Goal: Task Accomplishment & Management: Complete application form

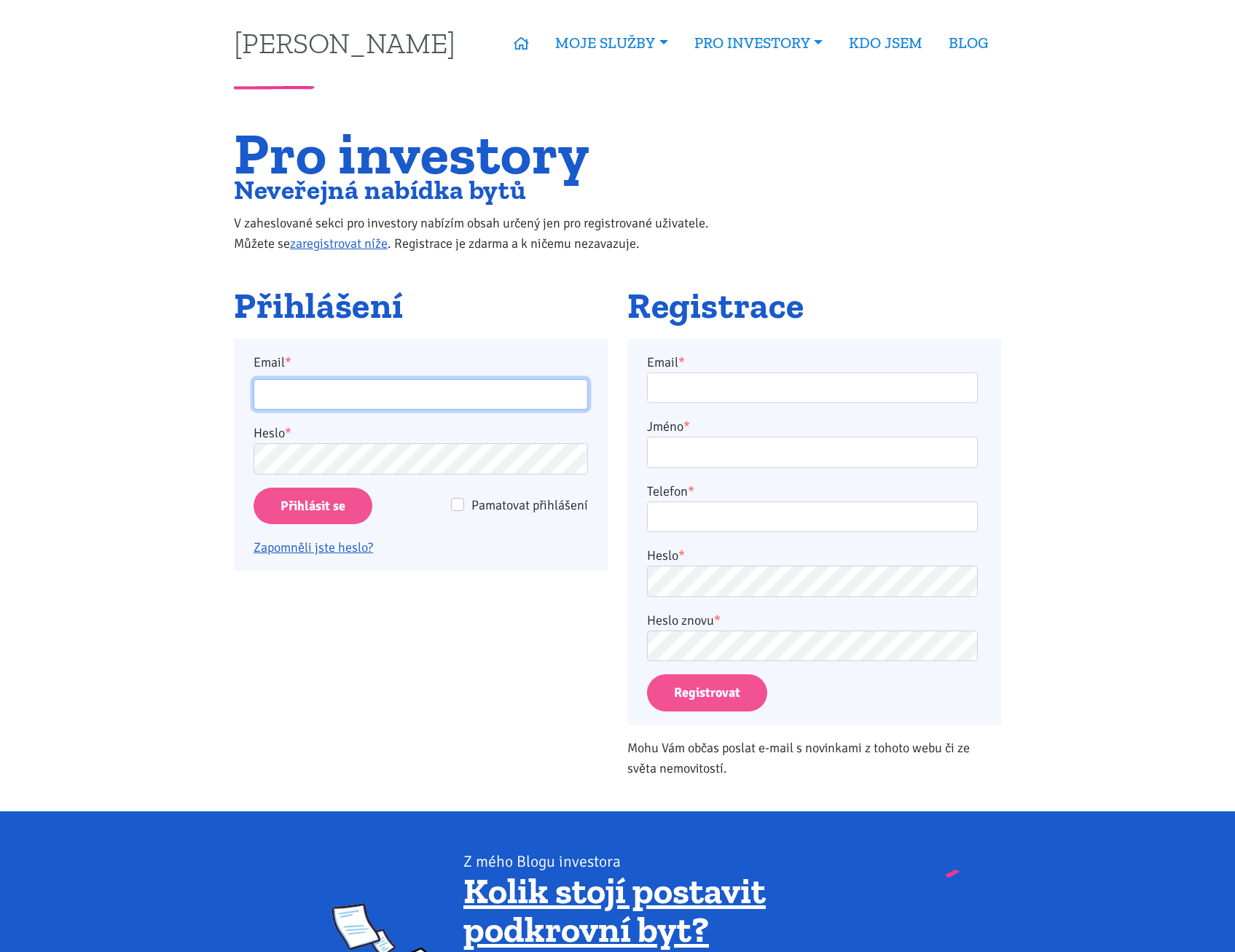
click at [321, 394] on input "Email *" at bounding box center [420, 394] width 335 height 31
type input "pospisilova@spravujeme.cz"
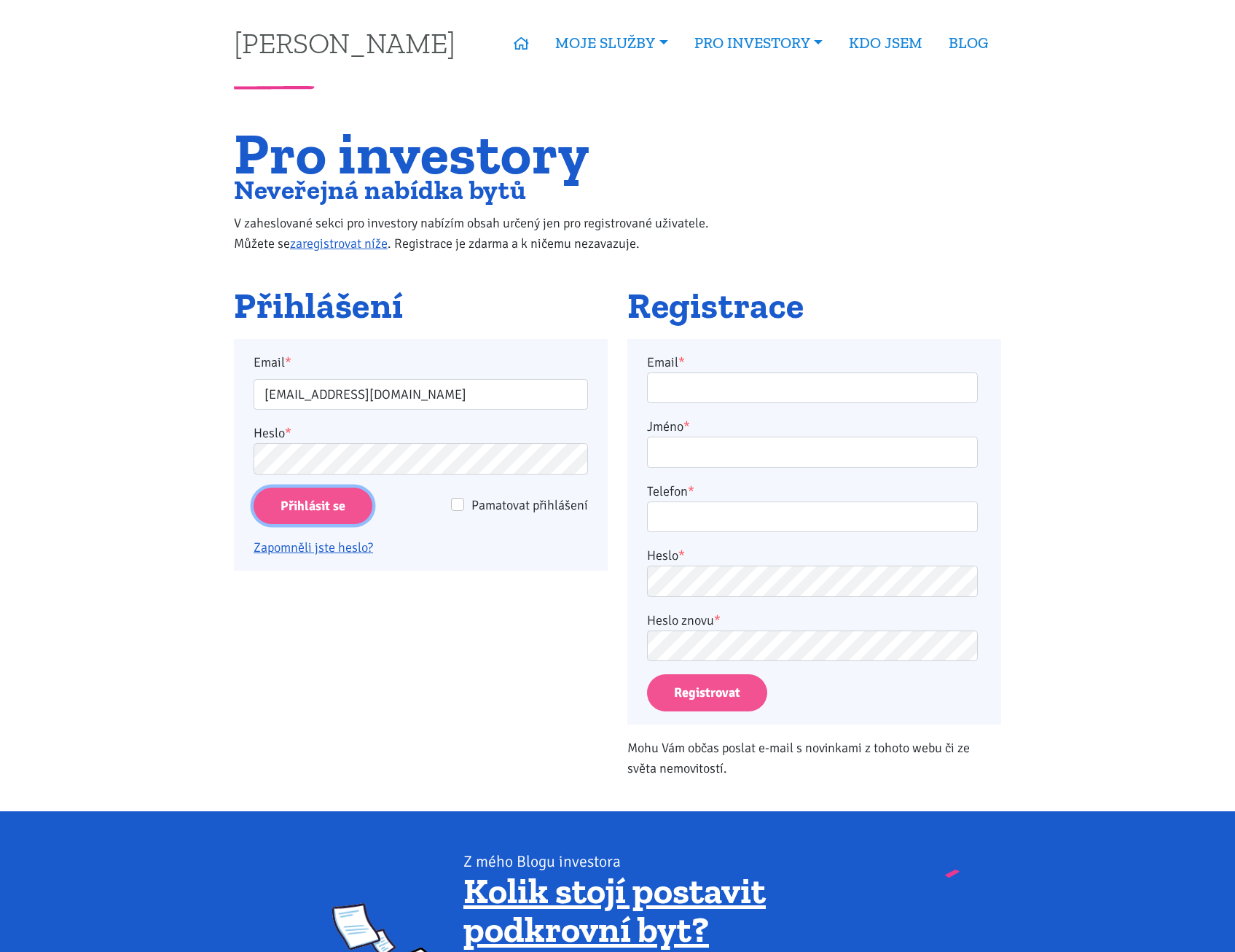
click at [318, 508] on input "Přihlásit se" at bounding box center [312, 506] width 118 height 37
click at [729, 386] on input "Email *" at bounding box center [812, 388] width 331 height 31
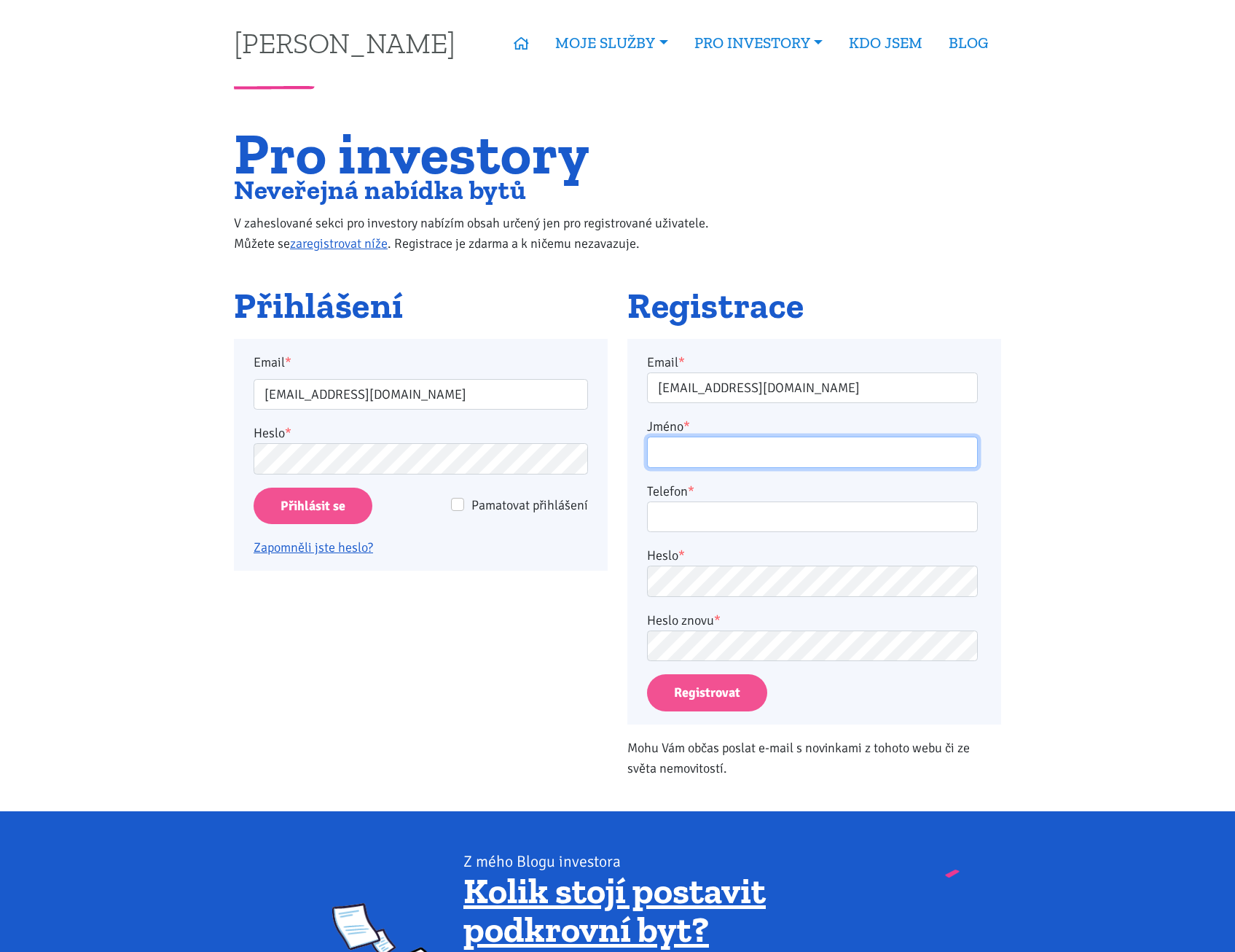
click at [736, 452] on input "Jméno *" at bounding box center [812, 452] width 331 height 31
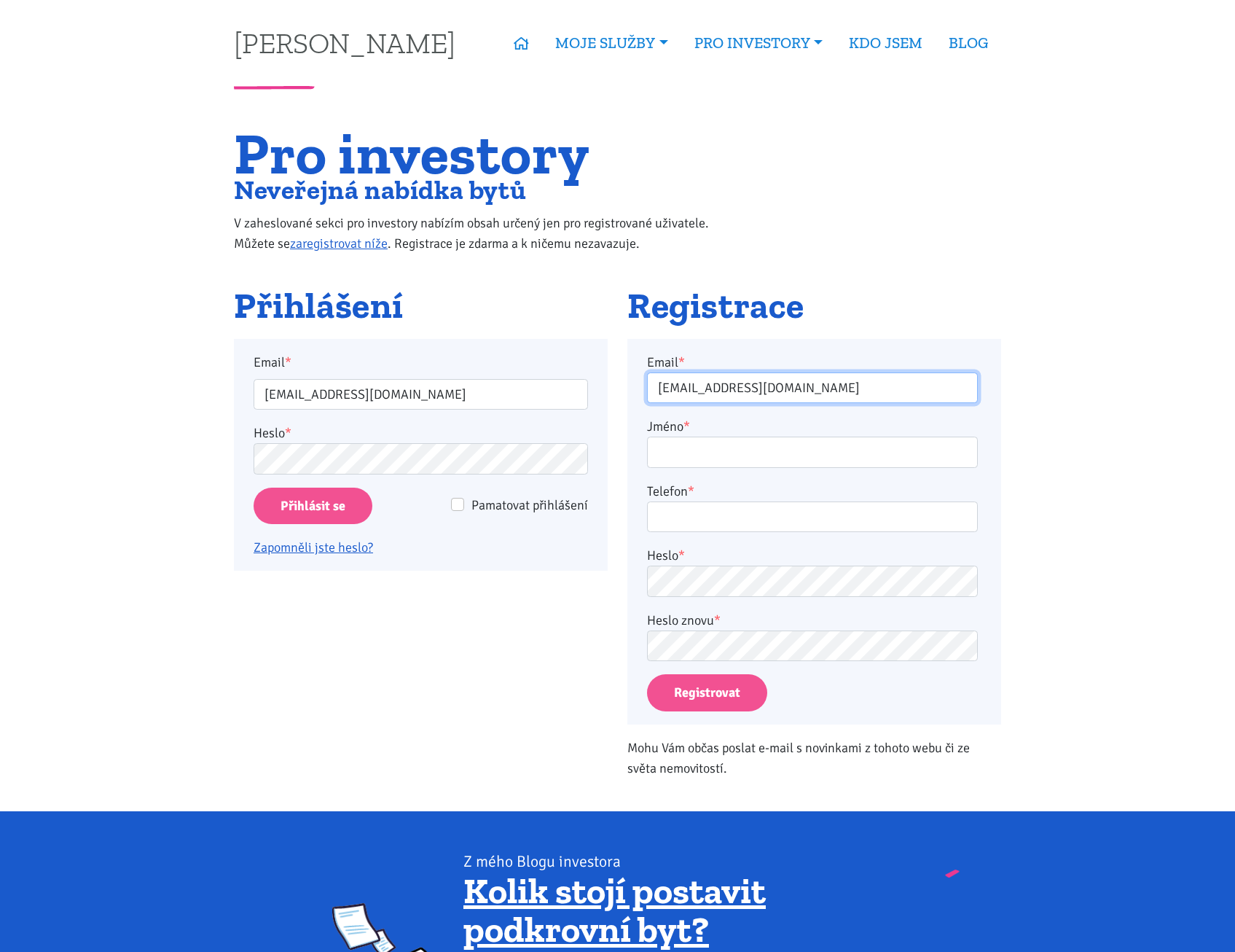
click at [841, 391] on input "pospisilova@spravujeme.cz" at bounding box center [812, 388] width 331 height 31
type input "p"
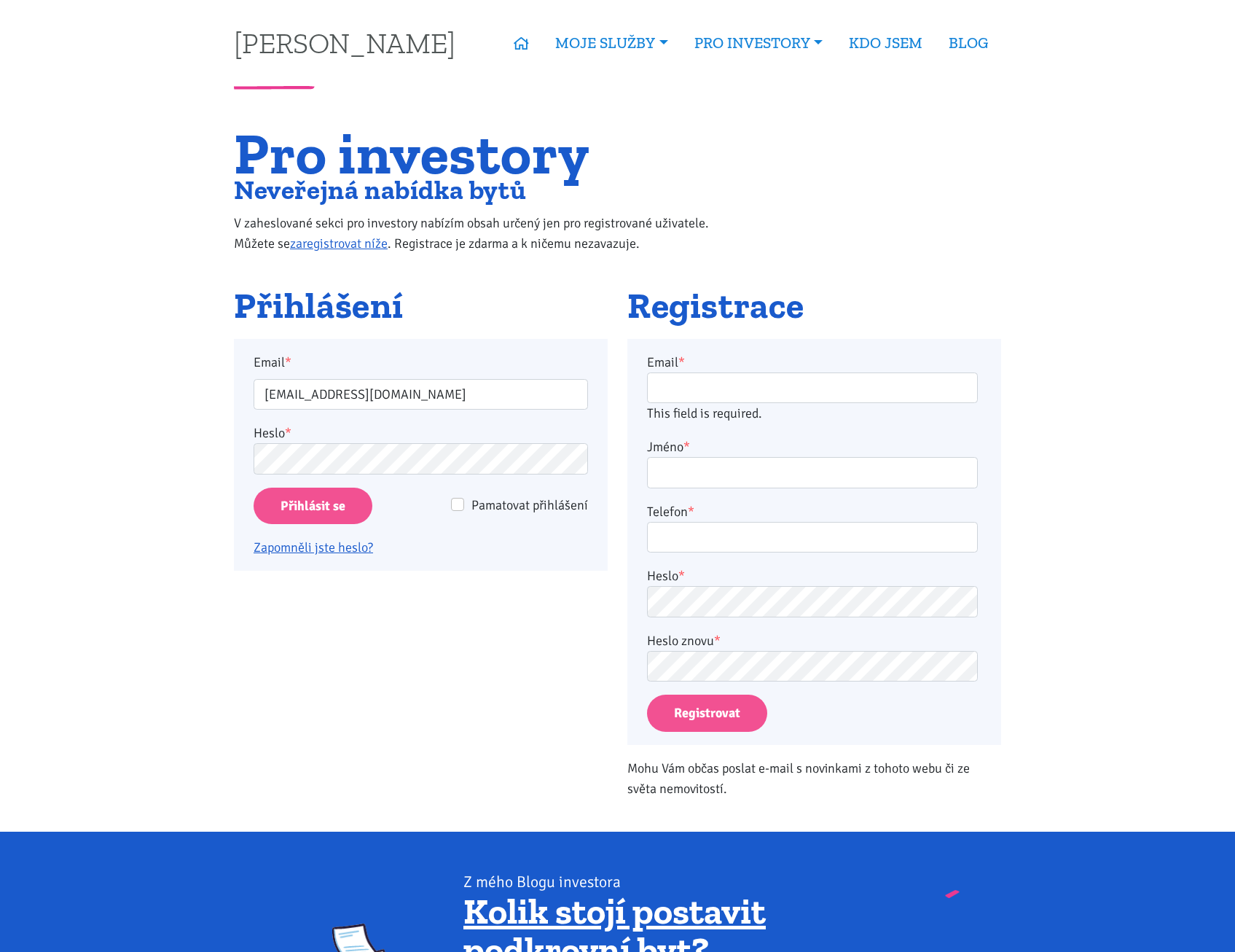
click at [885, 110] on body "Tomáš Kučera ÚVOD MOJE SLUŽBY Strategický mentoring Financování bez limitu Kupt…" at bounding box center [617, 798] width 1235 height 1597
click at [433, 391] on input "pospisilova@spravujeme.cz" at bounding box center [420, 394] width 335 height 31
type input "pospisilova@spravujeme.c"
click at [253, 488] on input "Přihlásit se" at bounding box center [312, 506] width 118 height 37
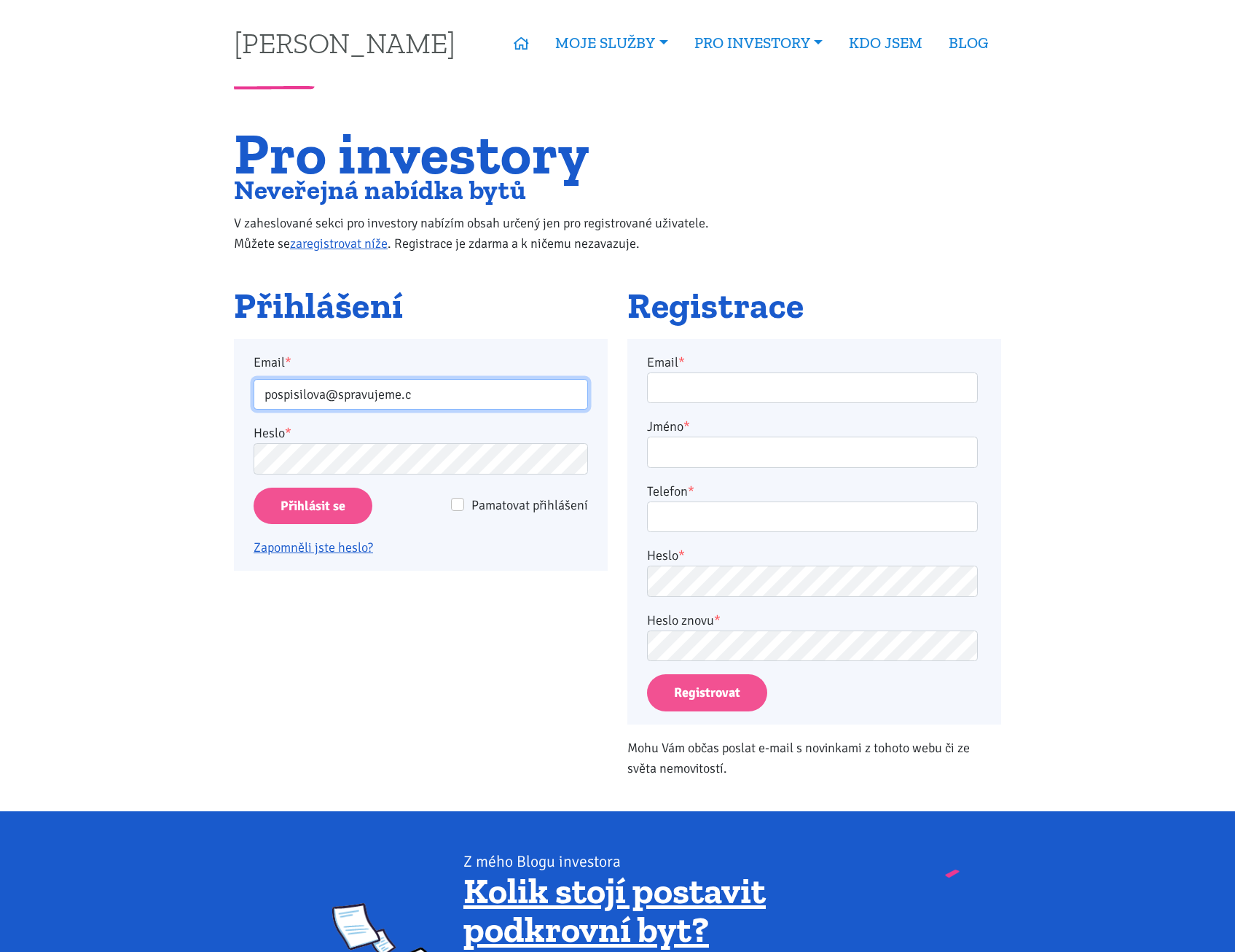
drag, startPoint x: 0, startPoint y: 0, endPoint x: 433, endPoint y: 391, distance: 583.4
click at [433, 391] on input "pospisilova@spravujeme.c" at bounding box center [420, 394] width 335 height 31
type input "p"
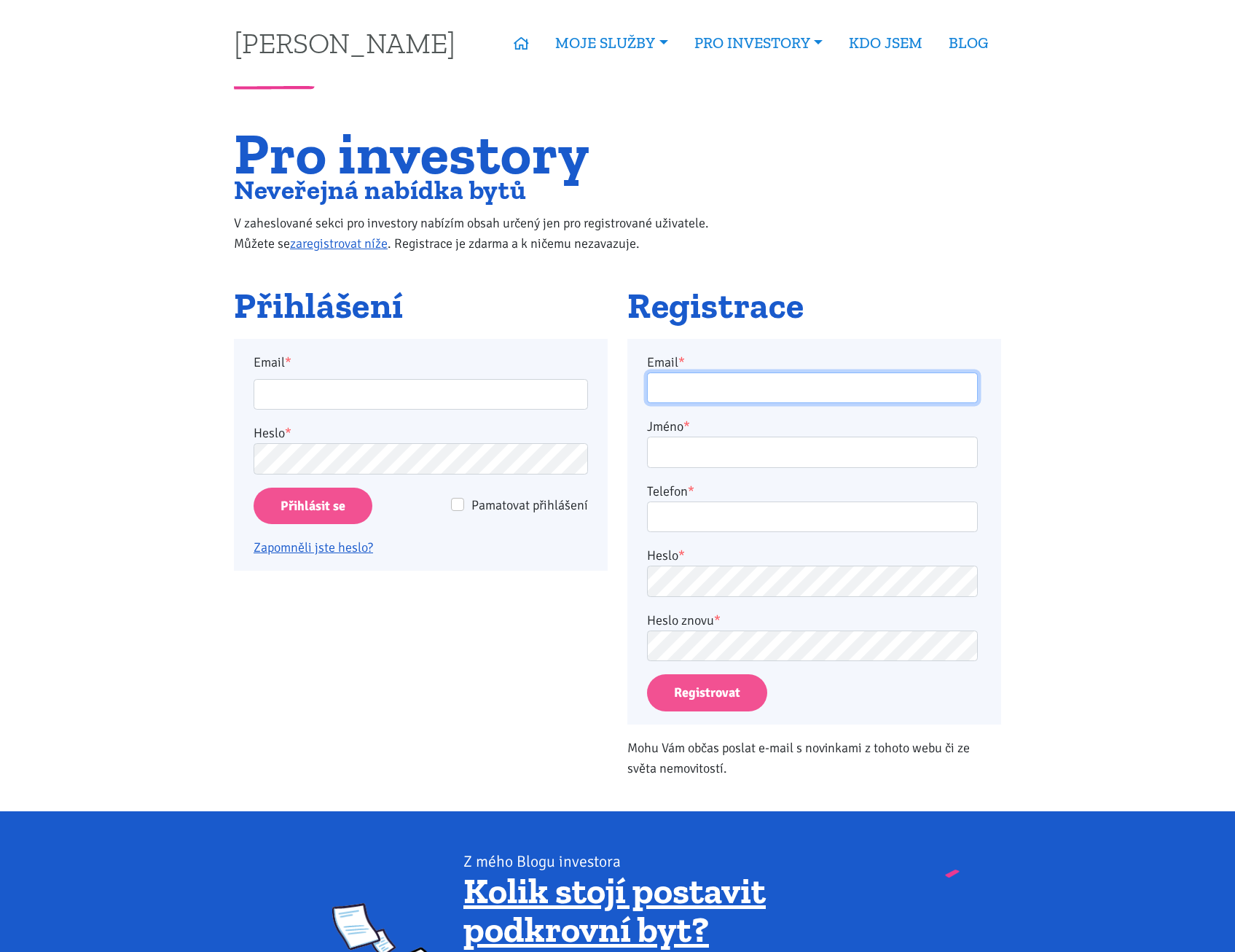
click at [715, 386] on input "Email *" at bounding box center [812, 388] width 331 height 31
type input "pospisilova@spravujeme.cz"
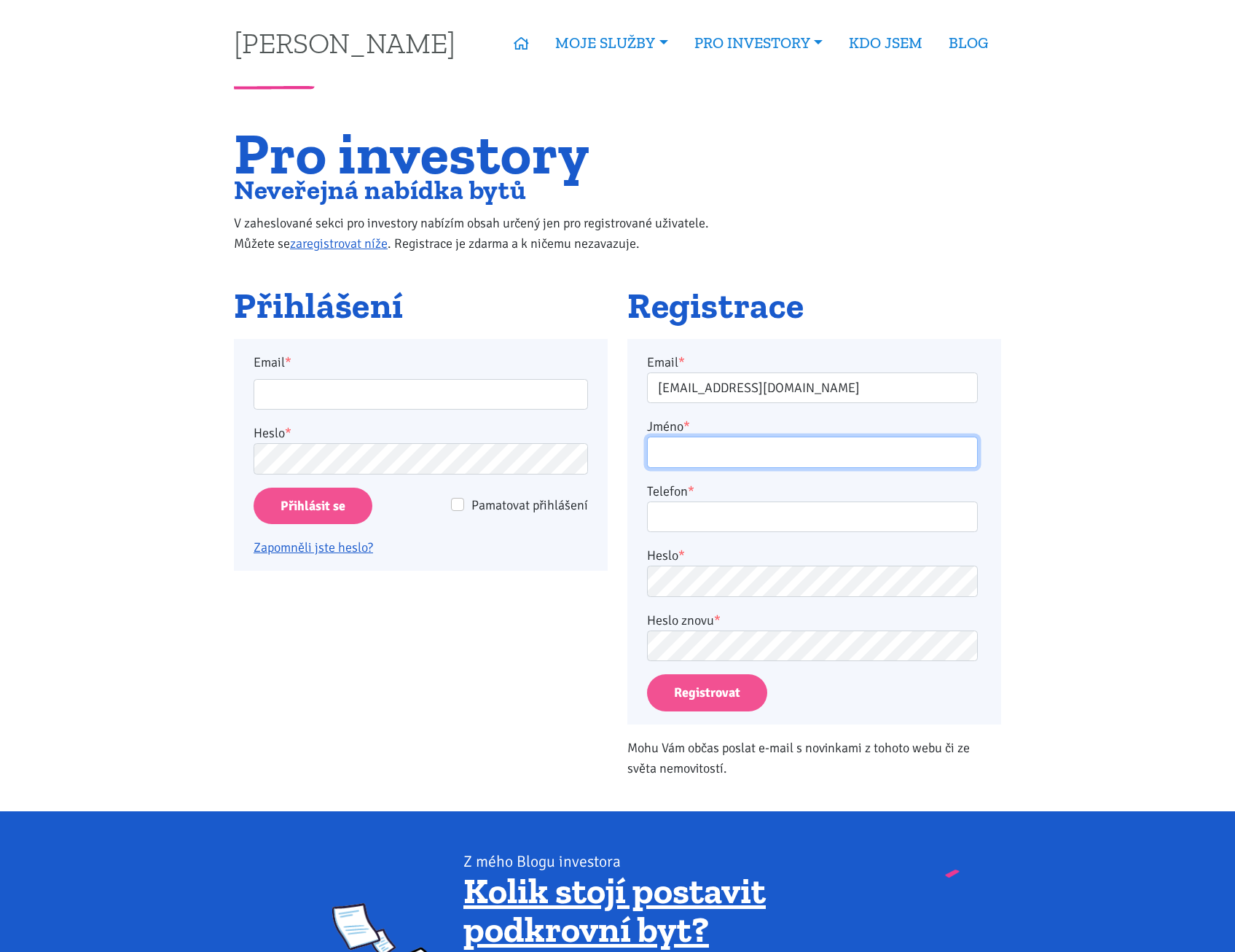
click at [717, 456] on input "Jméno *" at bounding box center [812, 452] width 331 height 31
type input "Marta Pospíšilová"
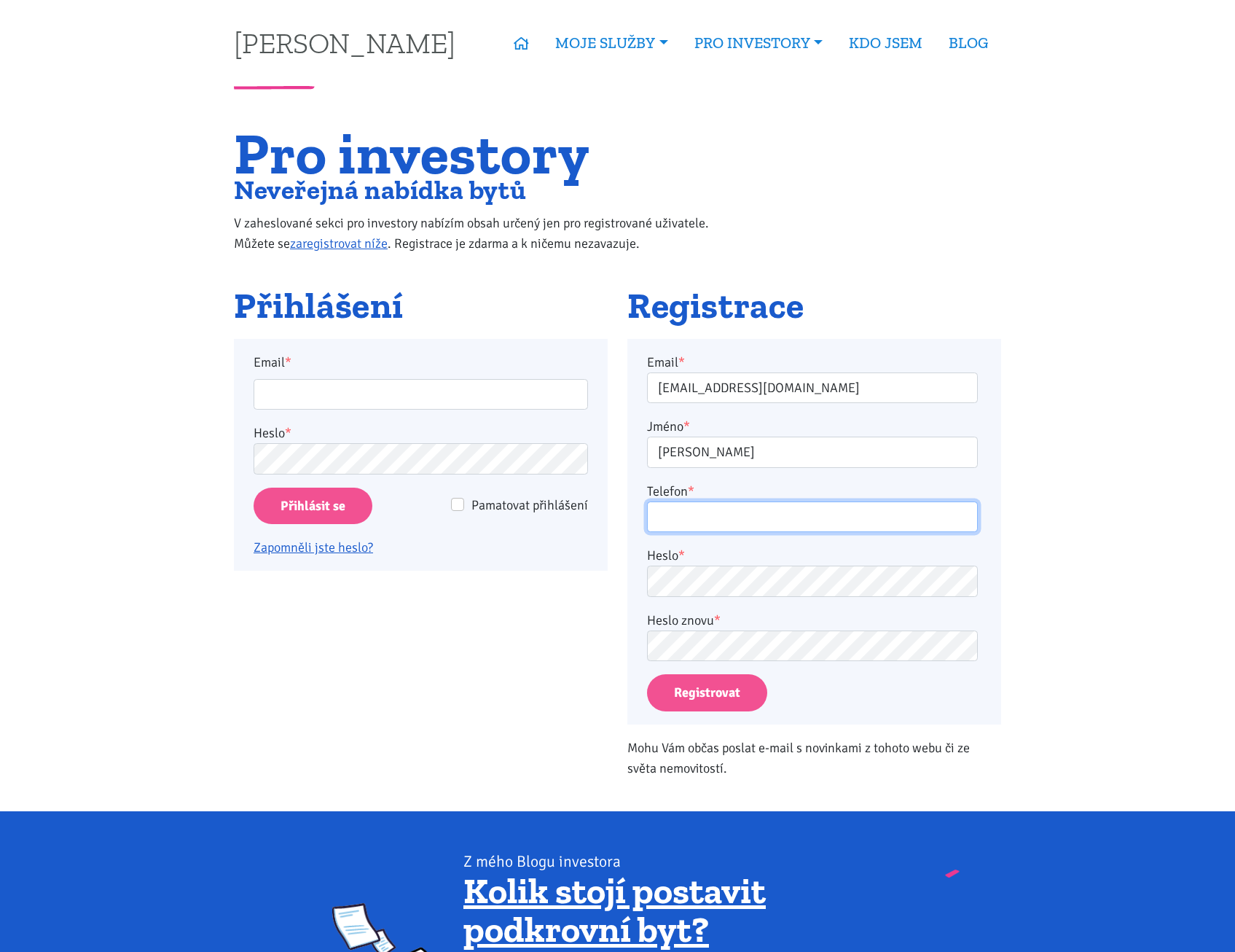
click at [705, 516] on input "Telefon *" at bounding box center [812, 517] width 331 height 31
click at [736, 496] on div "Telefon *" at bounding box center [812, 507] width 331 height 52
click at [738, 515] on input "Telefon *" at bounding box center [812, 517] width 331 height 31
type input "774955916"
click at [705, 695] on button "Registrovat" at bounding box center [706, 692] width 120 height 37
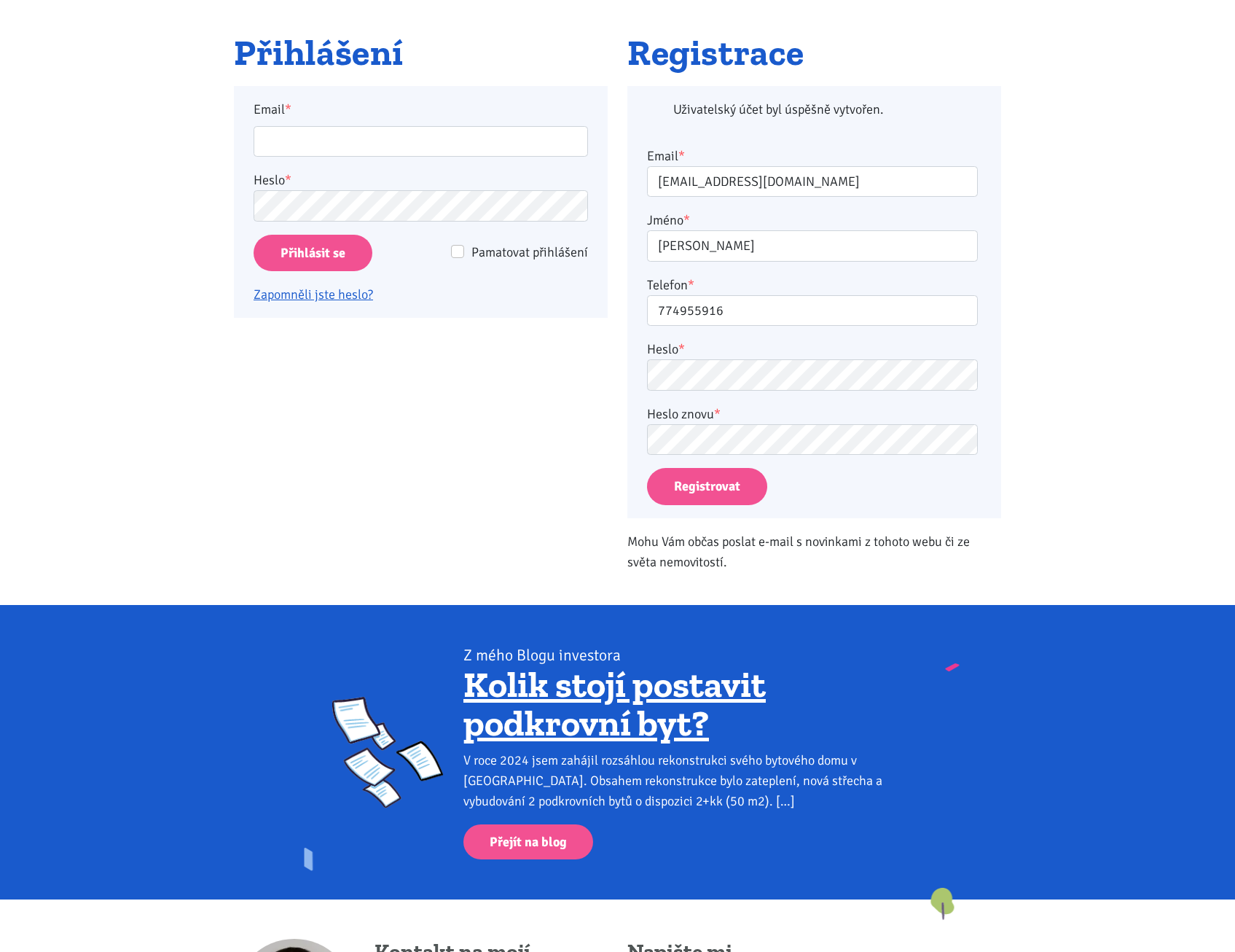
scroll to position [339, 0]
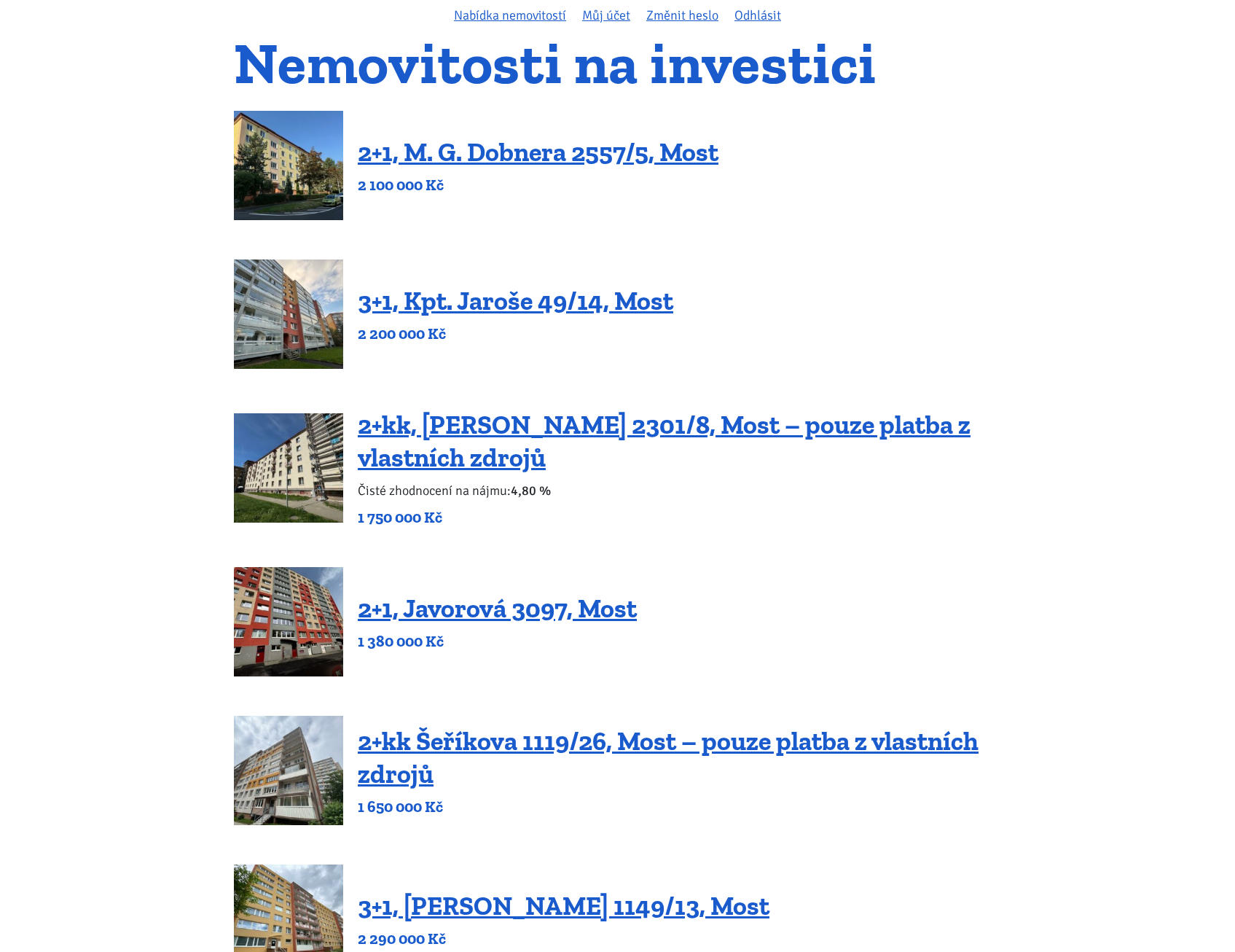
scroll to position [146, 0]
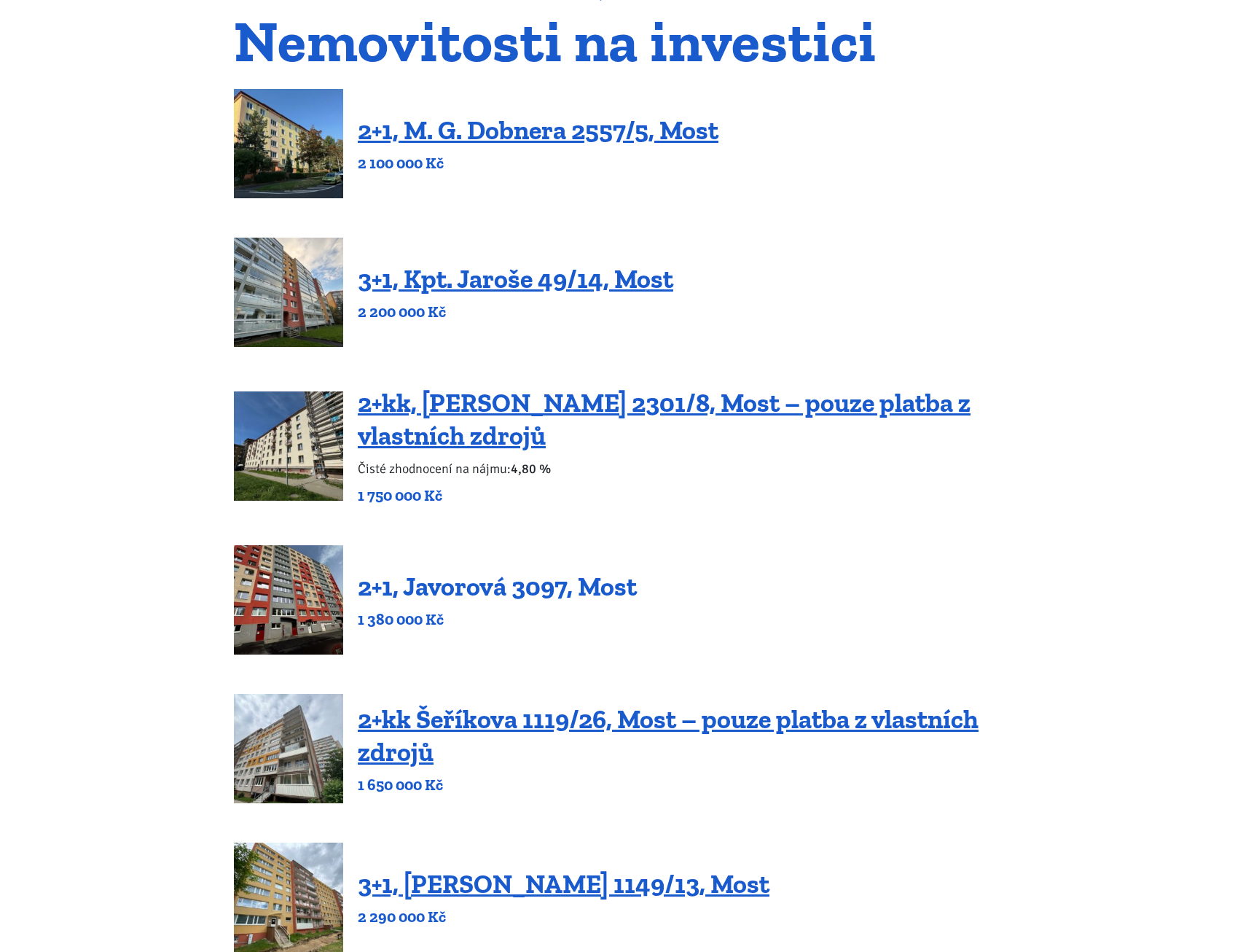
click at [537, 593] on link "2+1, Javorová 3097, Most" at bounding box center [497, 587] width 279 height 31
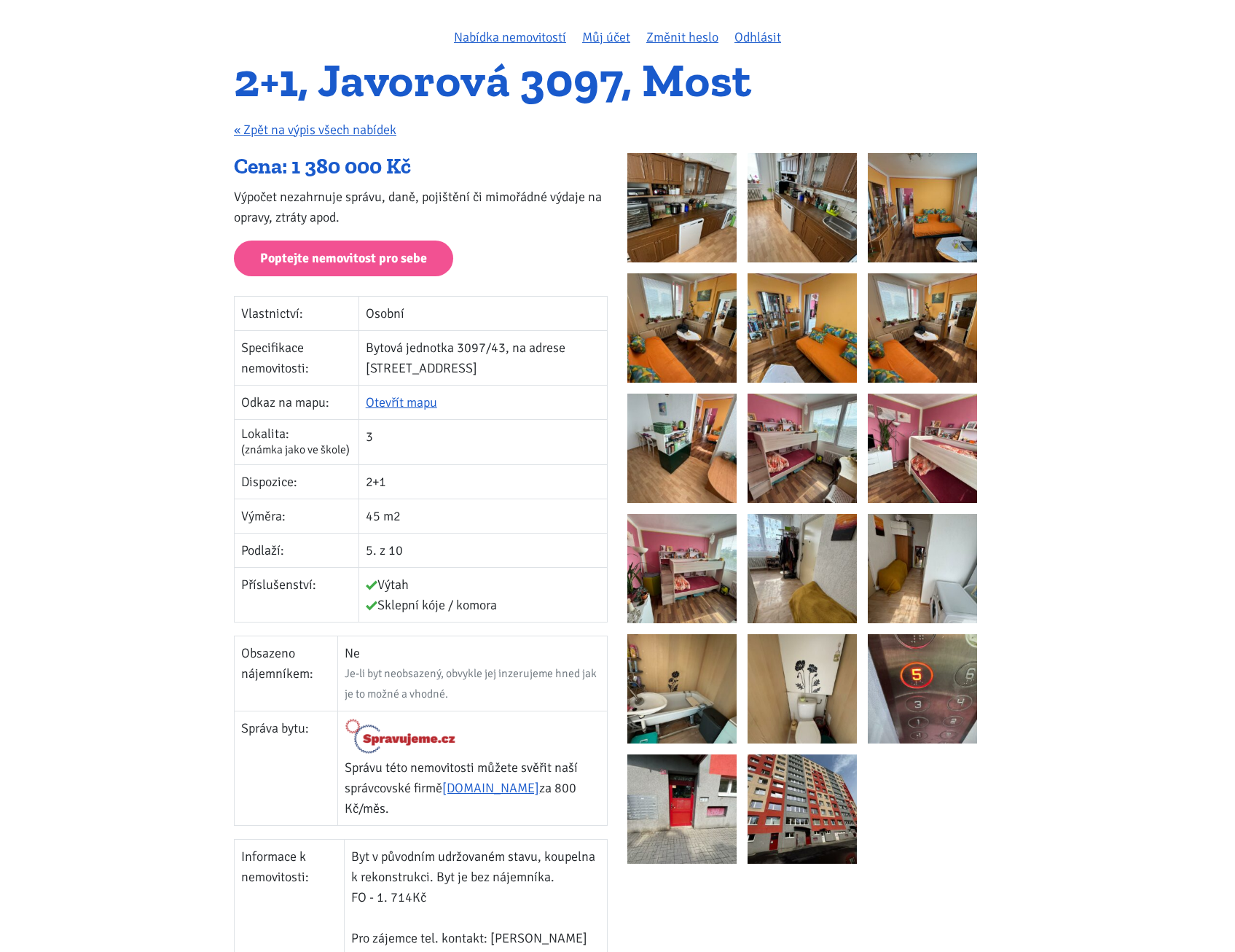
scroll to position [73, 0]
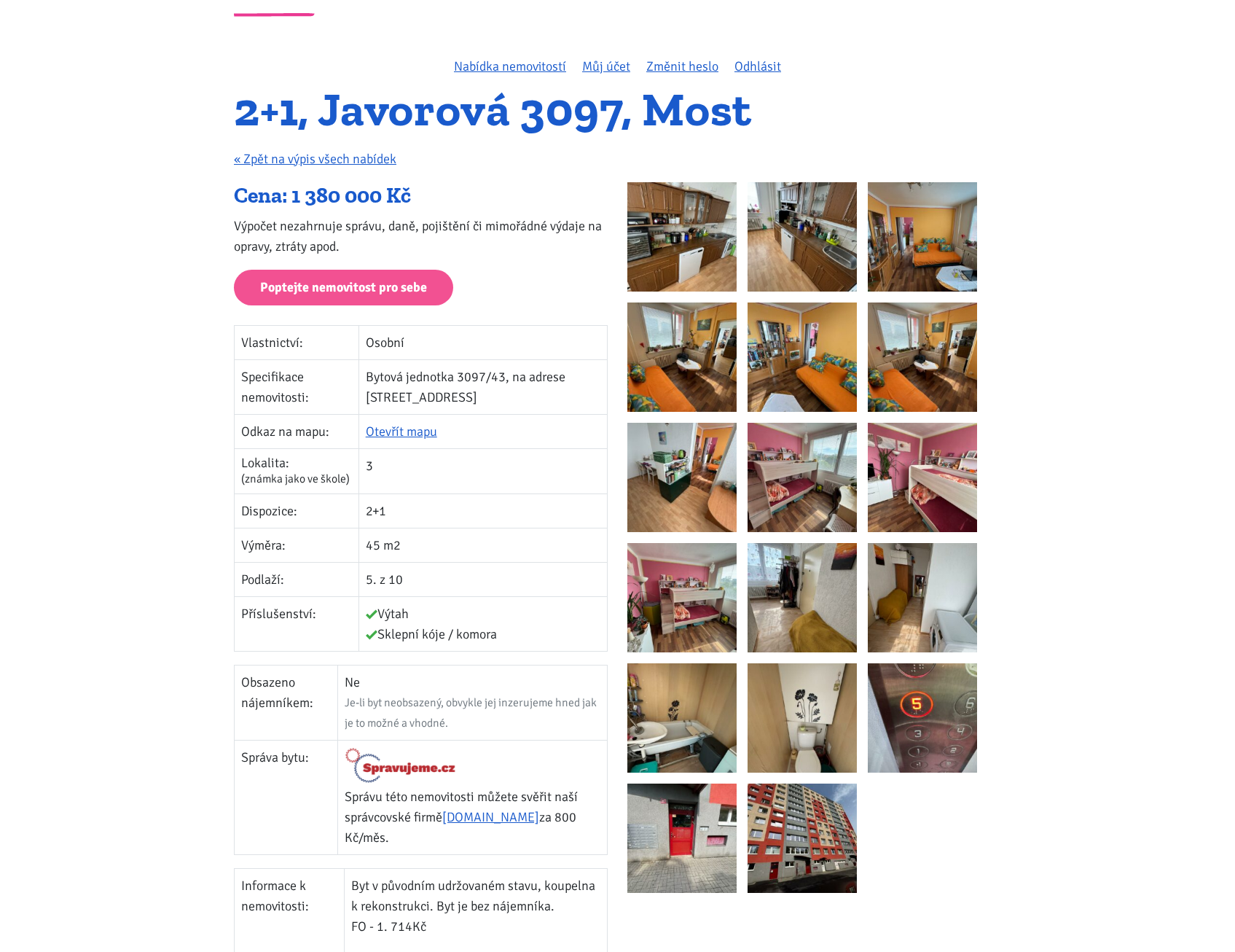
click at [713, 243] on img at bounding box center [681, 236] width 109 height 109
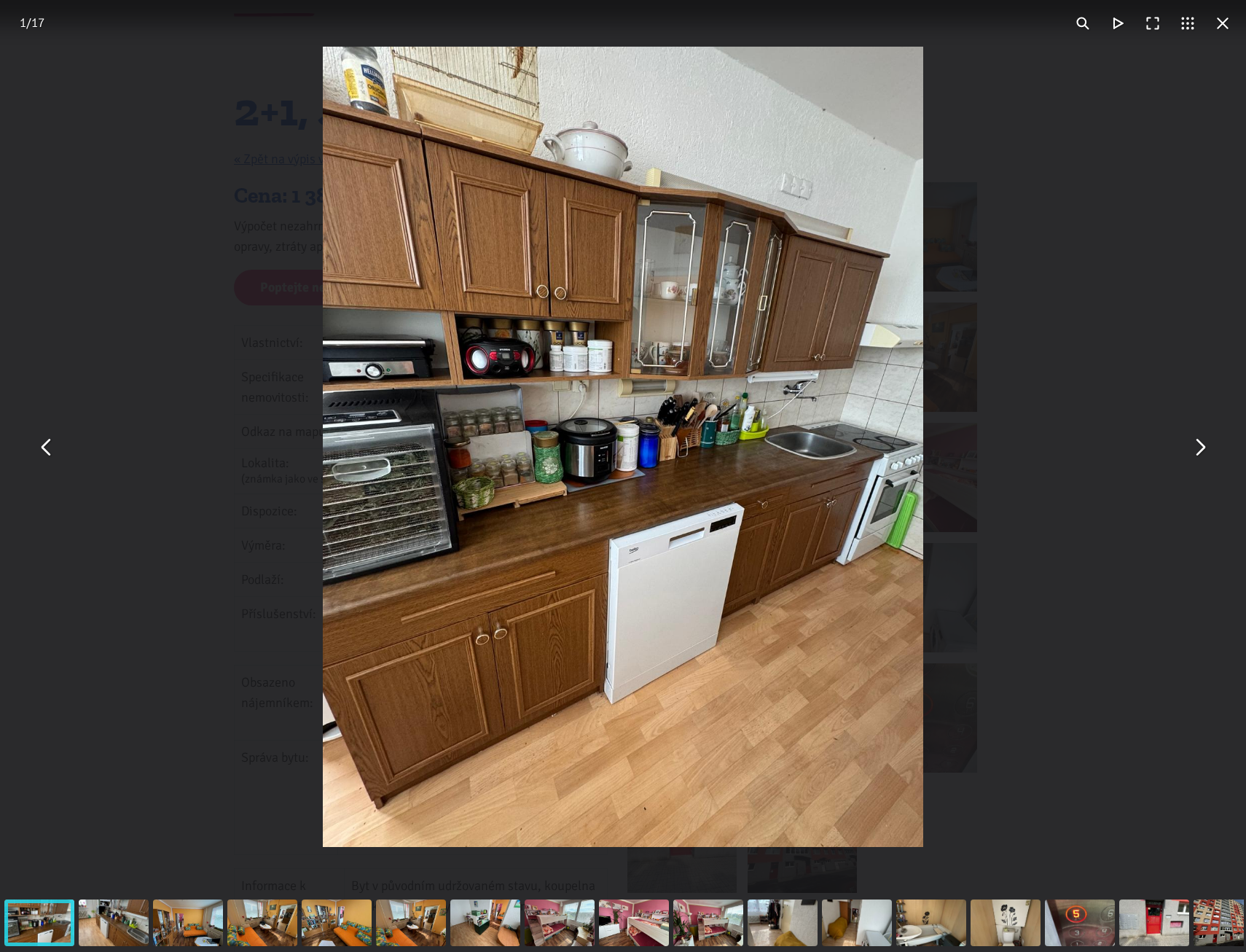
click at [1207, 461] on button "You can close this modal content with the ESC key" at bounding box center [1199, 446] width 35 height 35
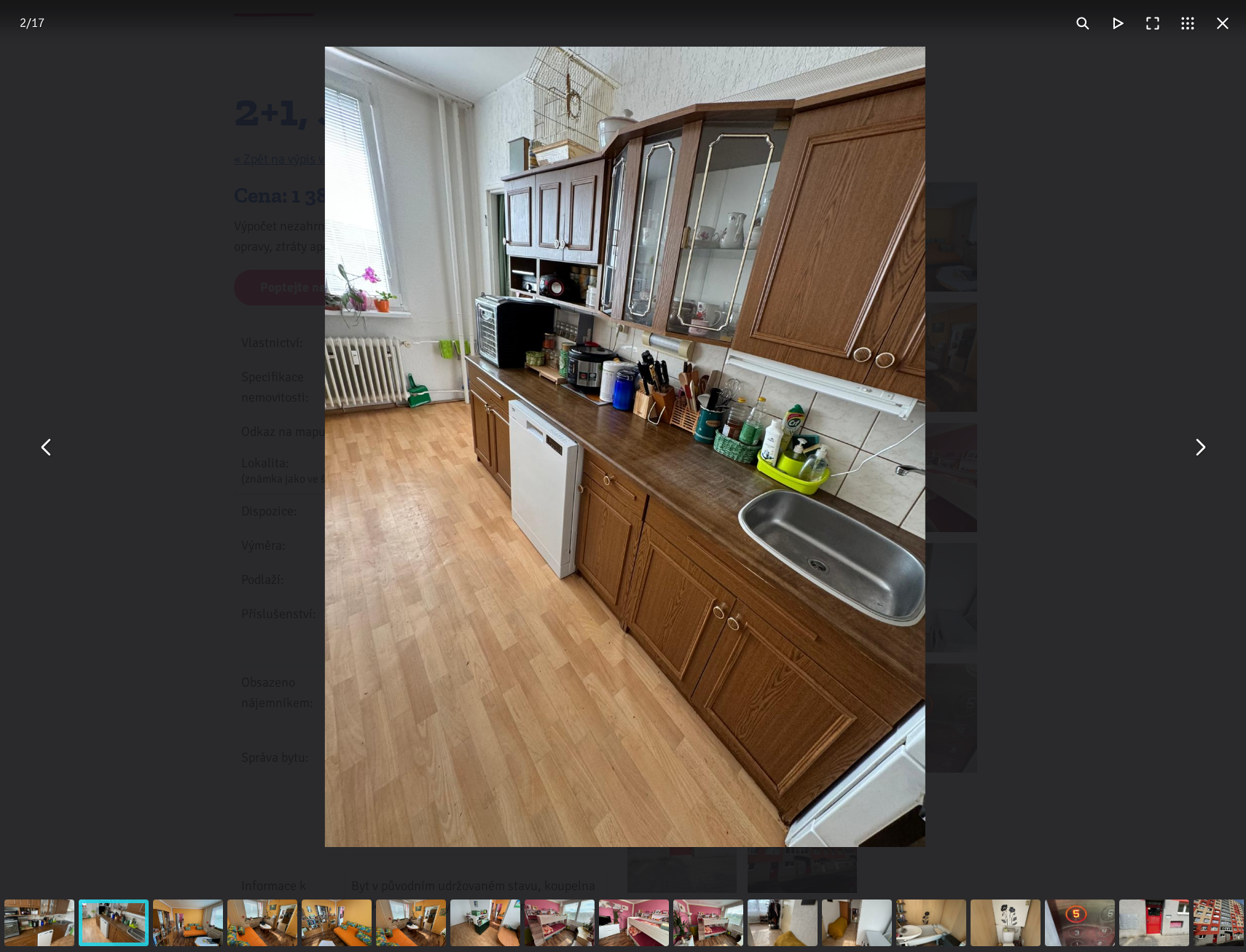
click at [1207, 461] on button "You can close this modal content with the ESC key" at bounding box center [1199, 446] width 35 height 35
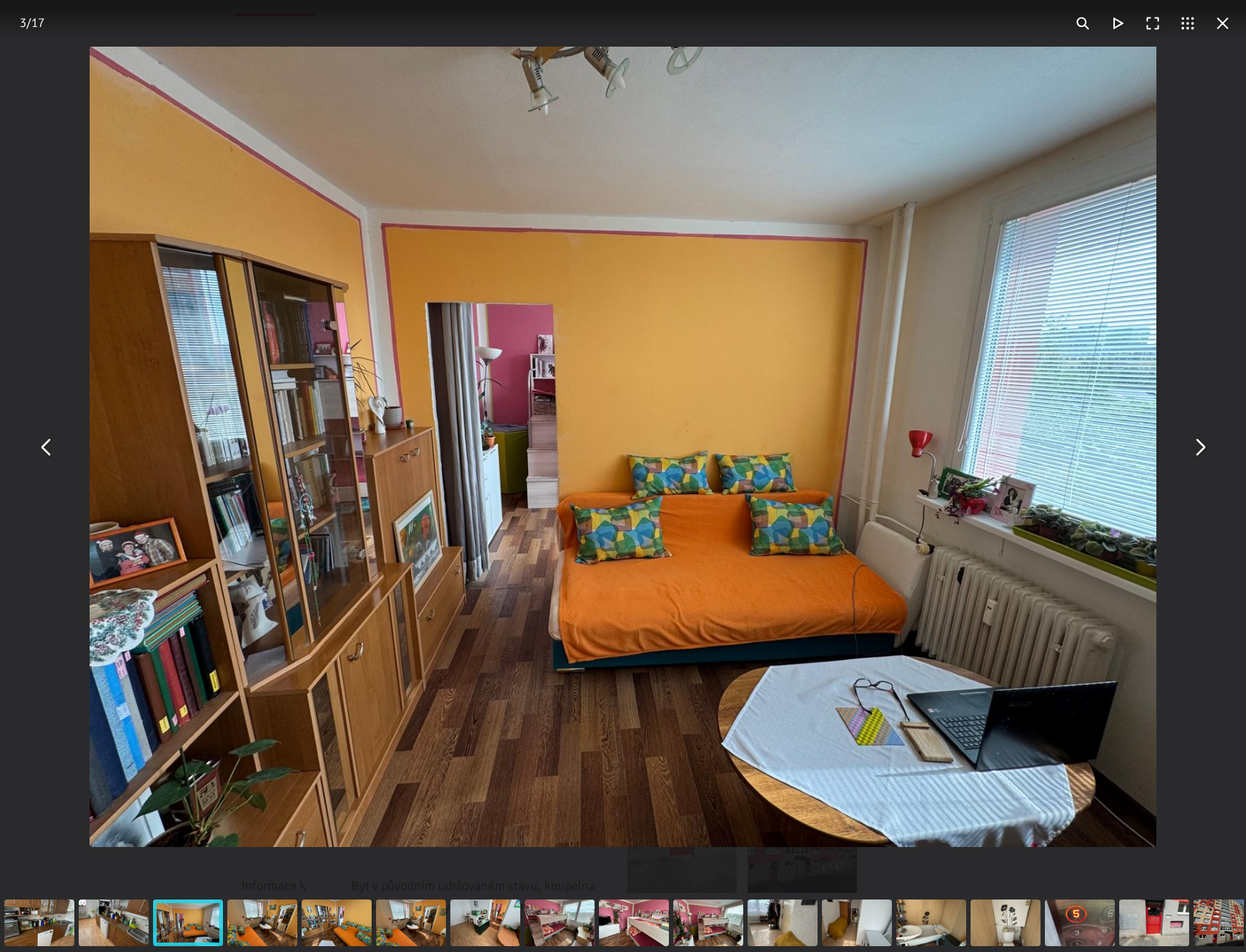
click at [1207, 461] on button "You can close this modal content with the ESC key" at bounding box center [1199, 446] width 35 height 35
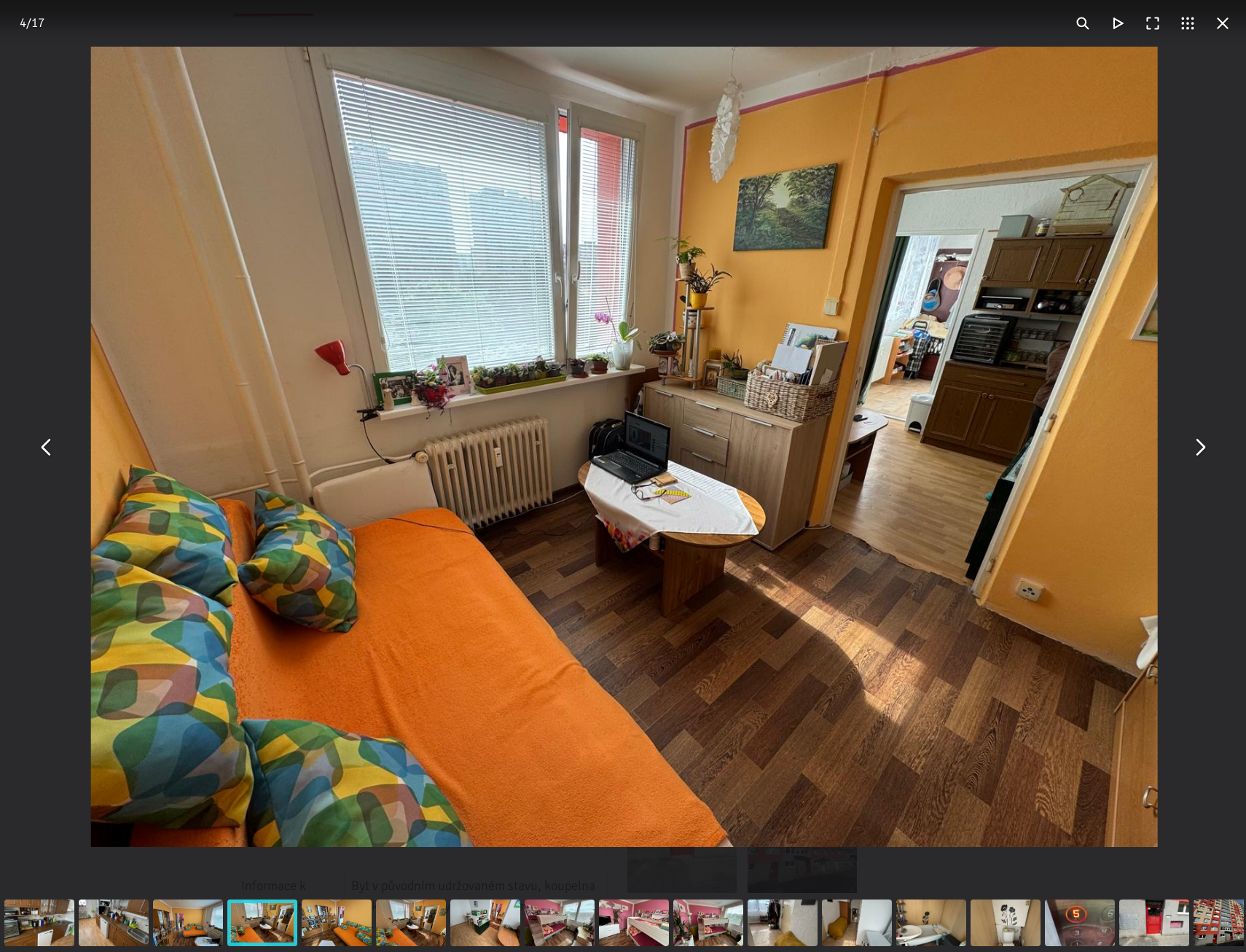
click at [1207, 461] on button "You can close this modal content with the ESC key" at bounding box center [1199, 446] width 35 height 35
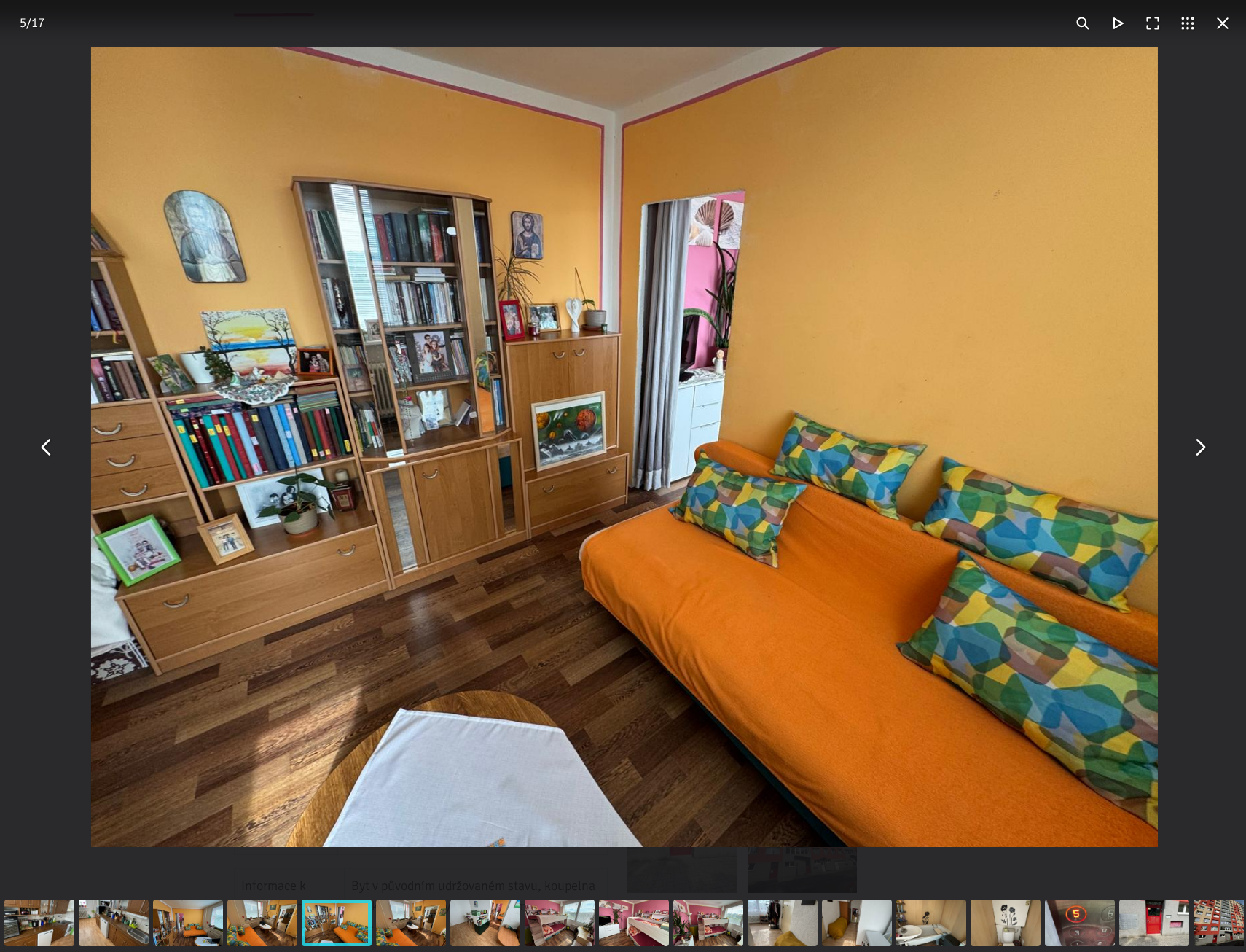
click at [1207, 461] on button "You can close this modal content with the ESC key" at bounding box center [1199, 446] width 35 height 35
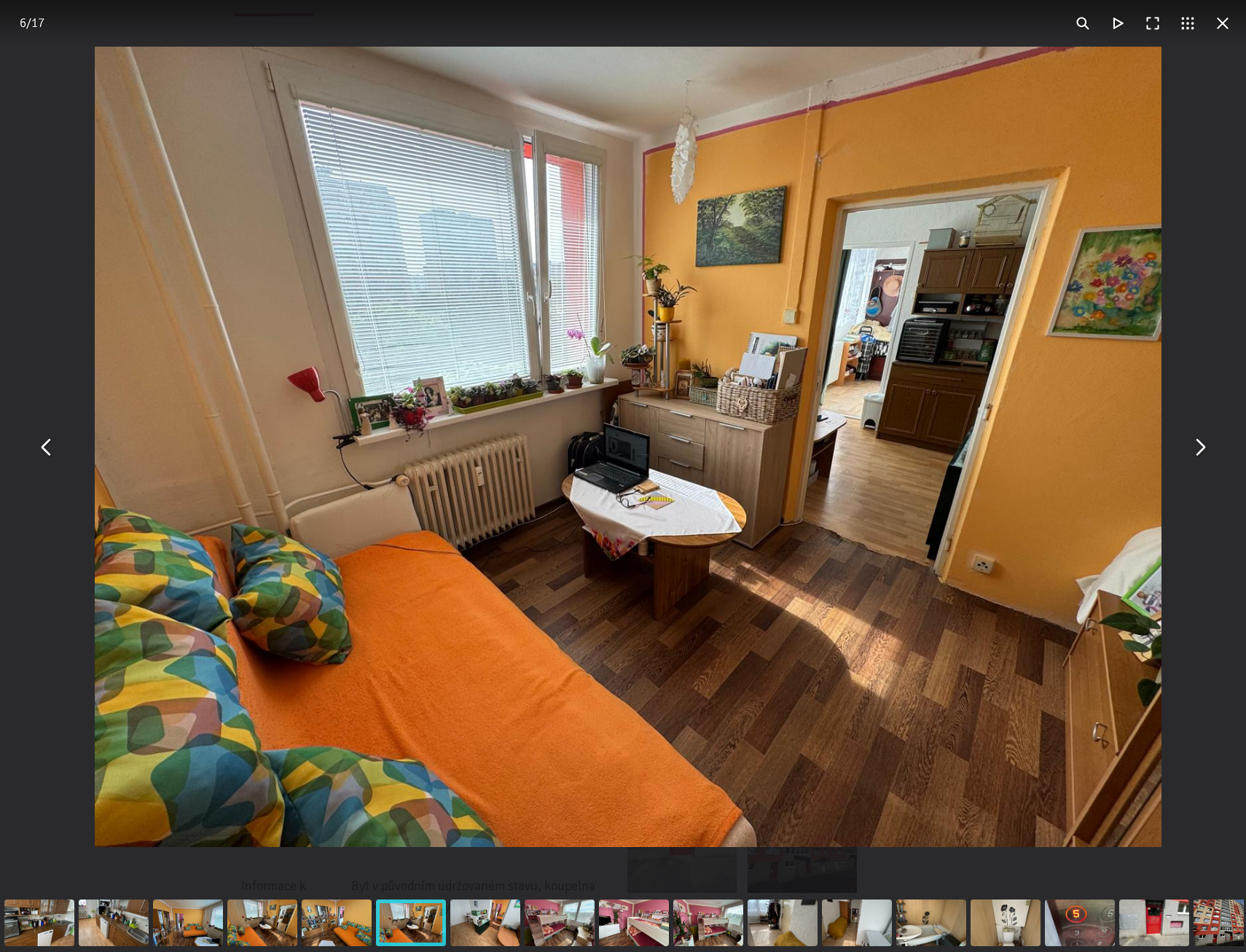
click at [1207, 461] on button "You can close this modal content with the ESC key" at bounding box center [1199, 446] width 35 height 35
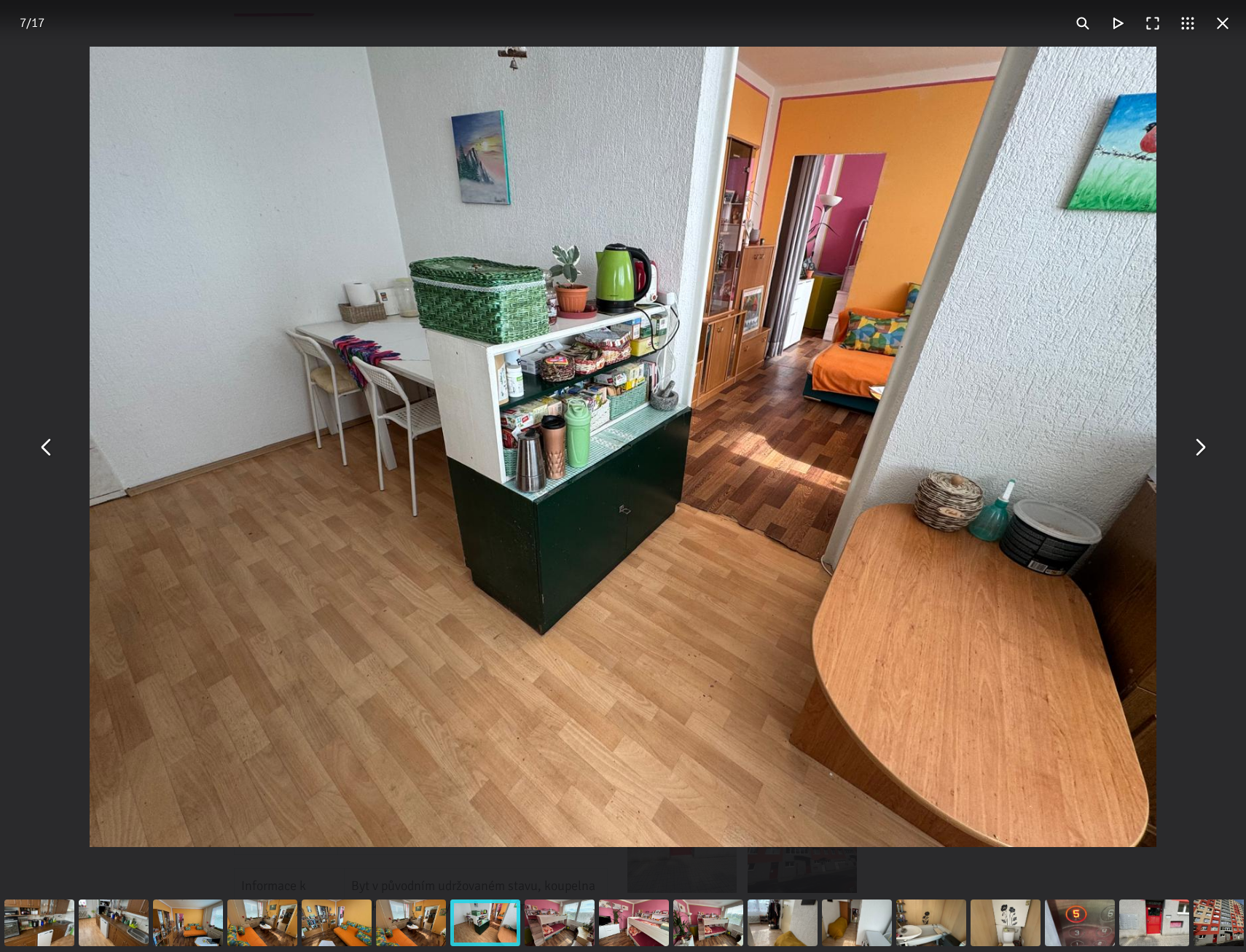
click at [1205, 460] on button "You can close this modal content with the ESC key" at bounding box center [1199, 446] width 35 height 35
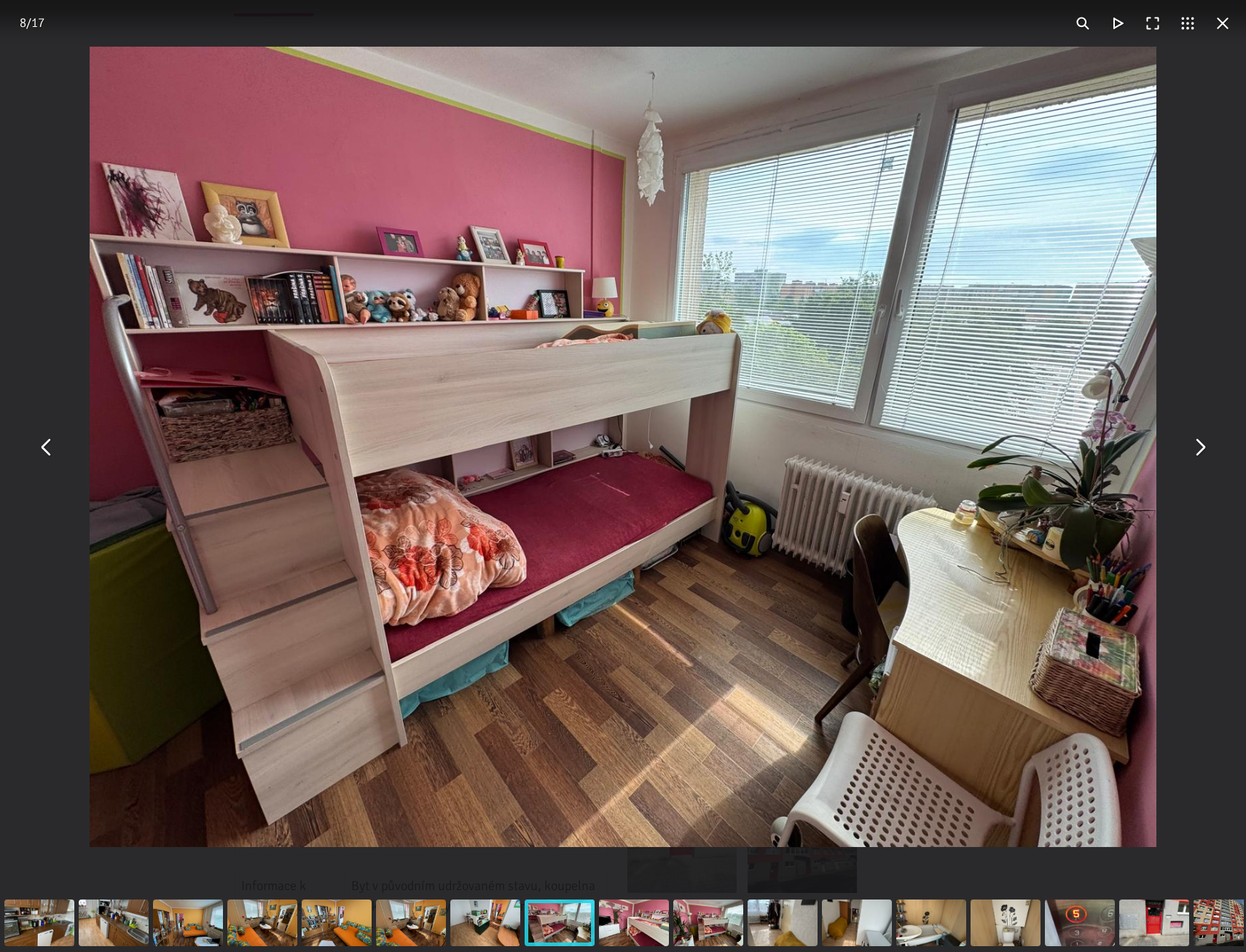
click at [1205, 458] on button "You can close this modal content with the ESC key" at bounding box center [1199, 446] width 35 height 35
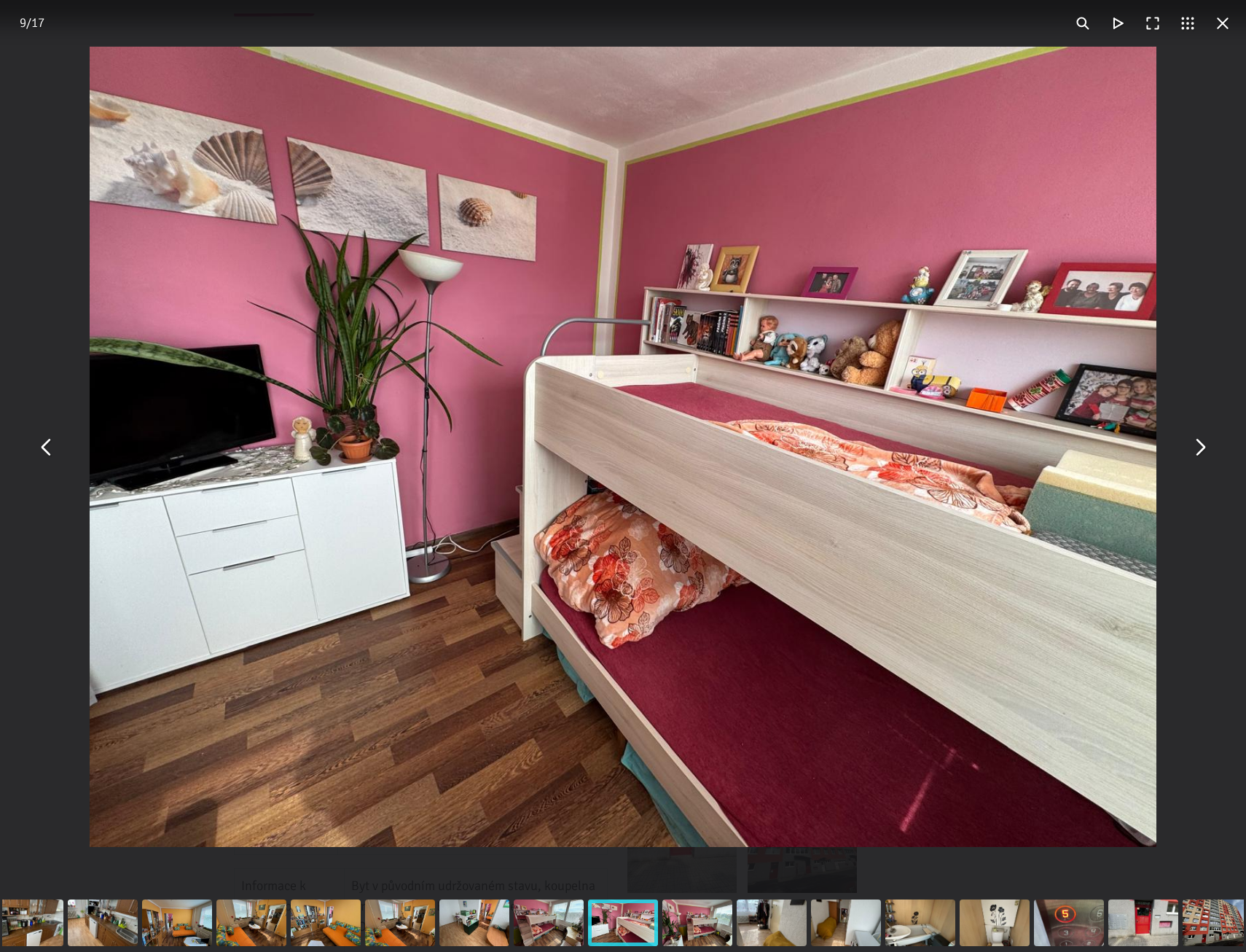
click at [1225, 29] on button "You can close this modal content with the ESC key" at bounding box center [1222, 23] width 35 height 35
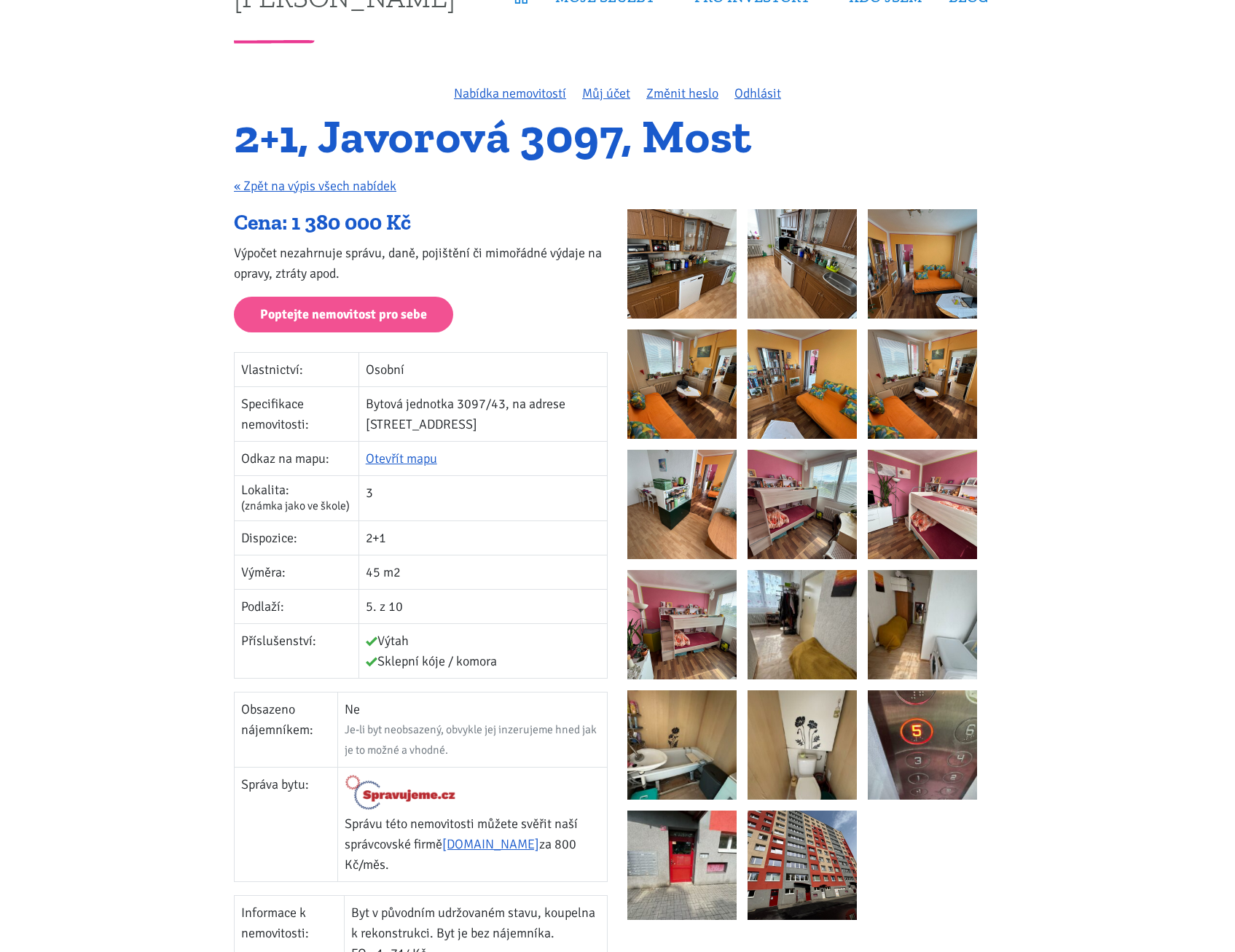
scroll to position [0, 0]
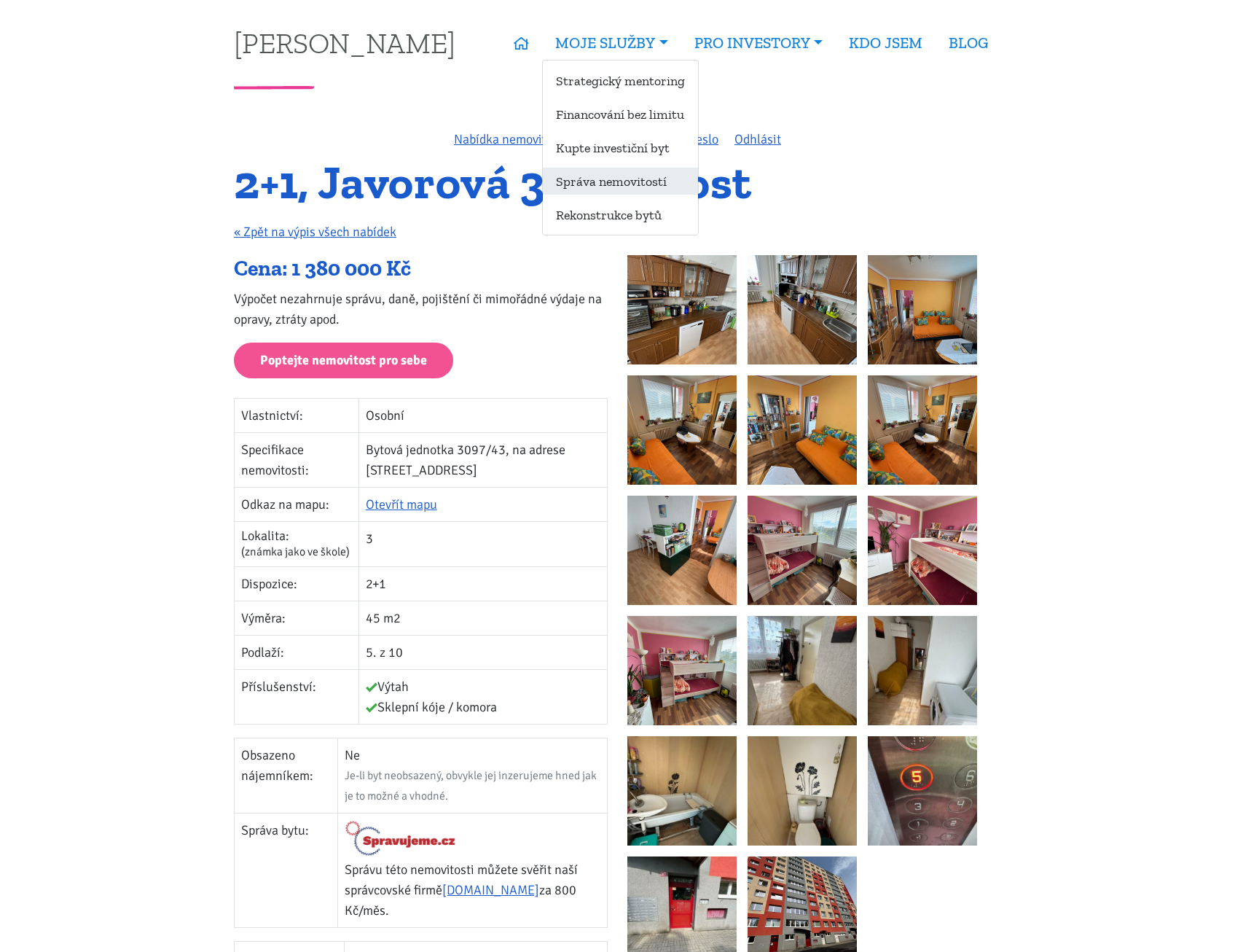
click at [653, 183] on link "Správa nemovitostí" at bounding box center [620, 181] width 155 height 27
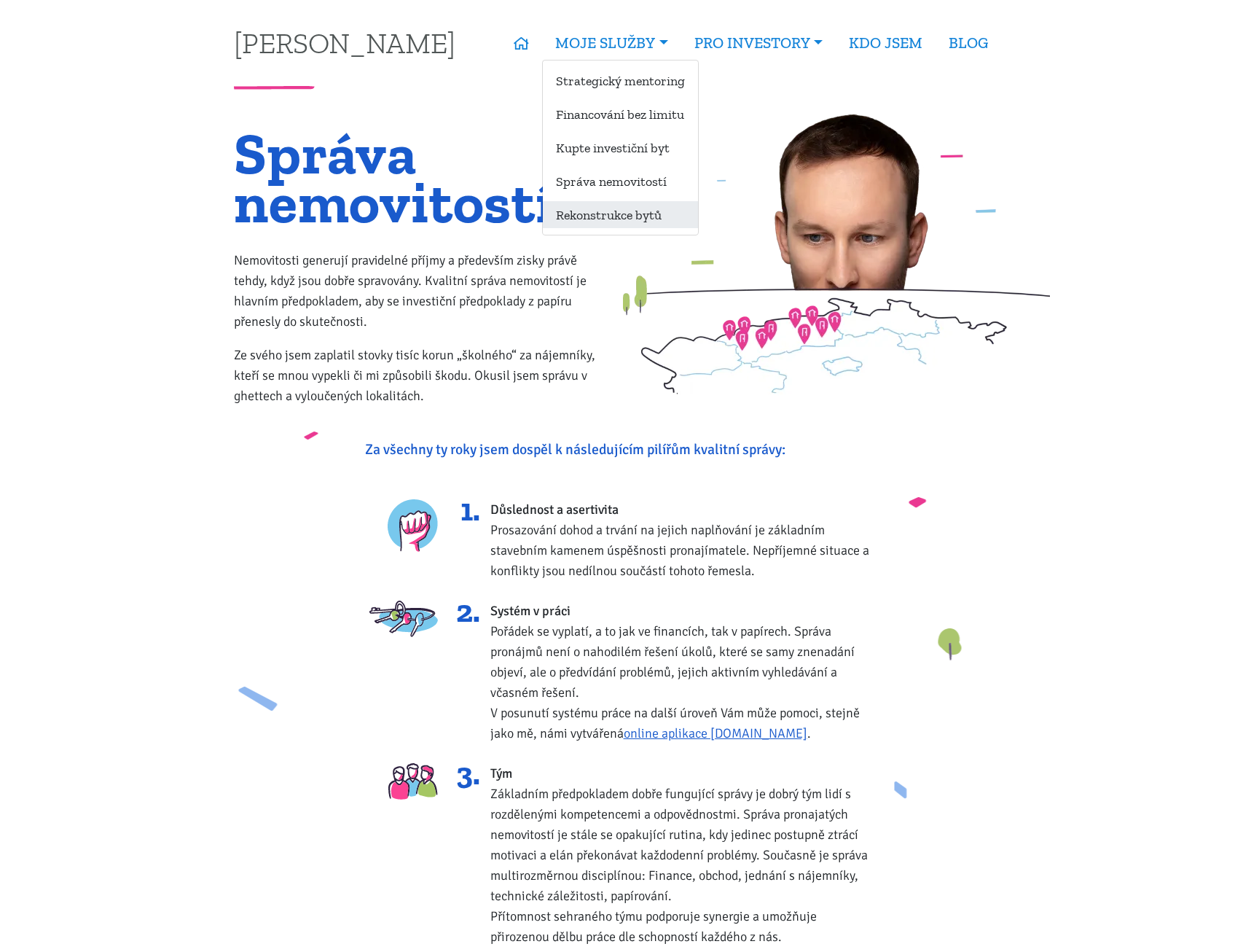
click at [580, 218] on link "Rekonstrukce bytů" at bounding box center [620, 215] width 155 height 27
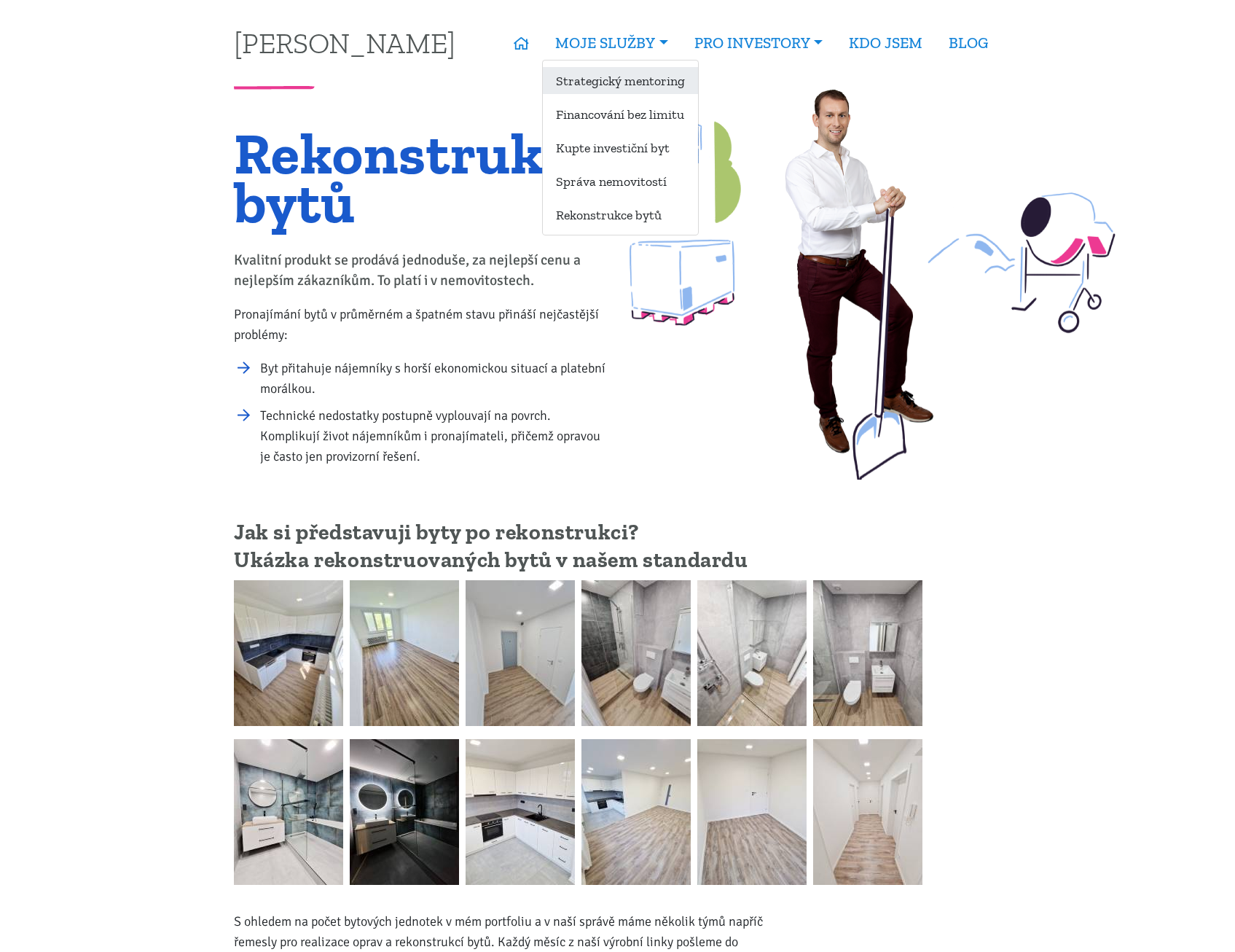
drag, startPoint x: 648, startPoint y: 78, endPoint x: 657, endPoint y: 89, distance: 14.2
click at [648, 78] on link "Strategický mentoring" at bounding box center [620, 81] width 155 height 27
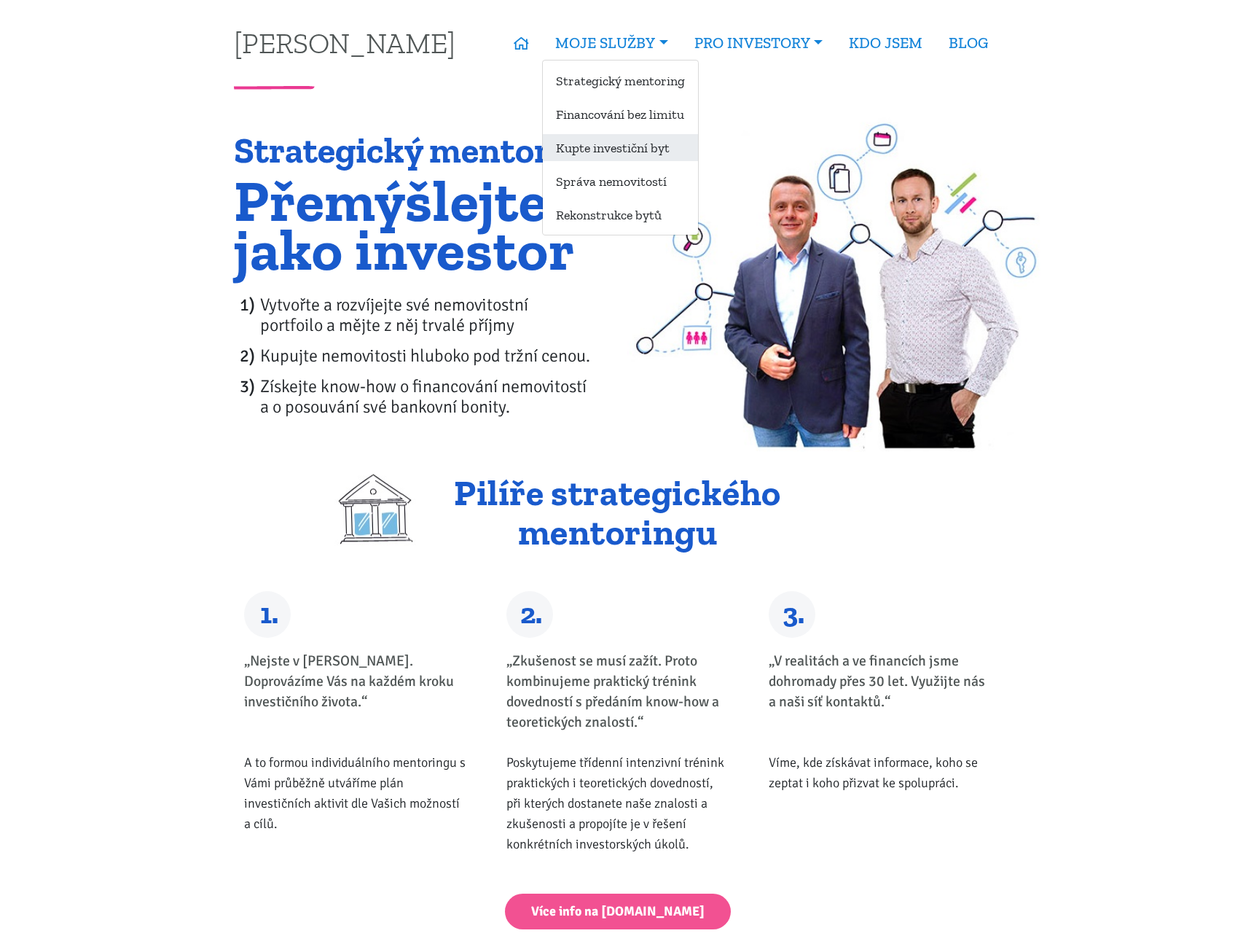
click at [645, 145] on link "Kupte investiční byt" at bounding box center [620, 147] width 155 height 27
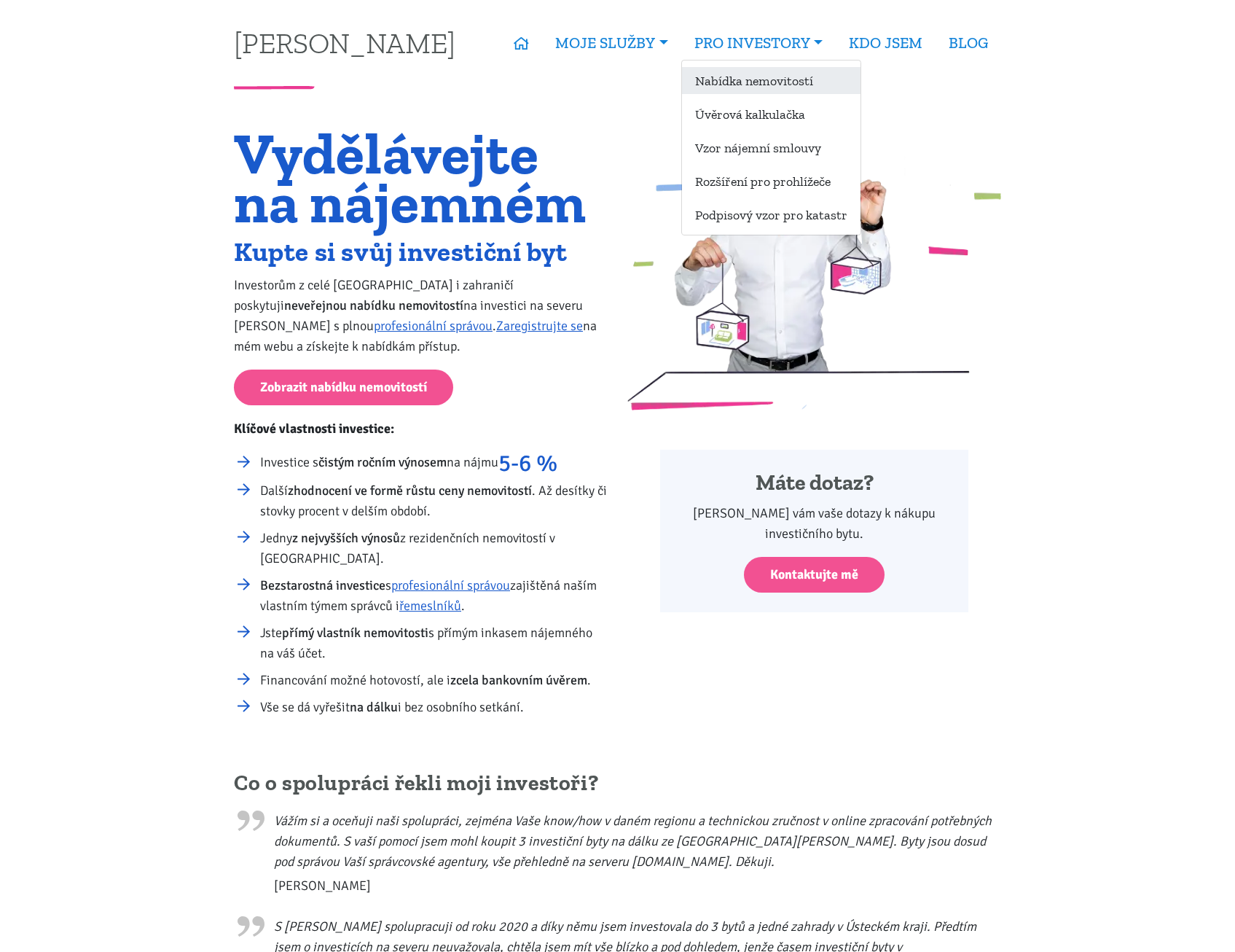
click at [800, 76] on link "Nabídka nemovitostí" at bounding box center [772, 81] width 179 height 27
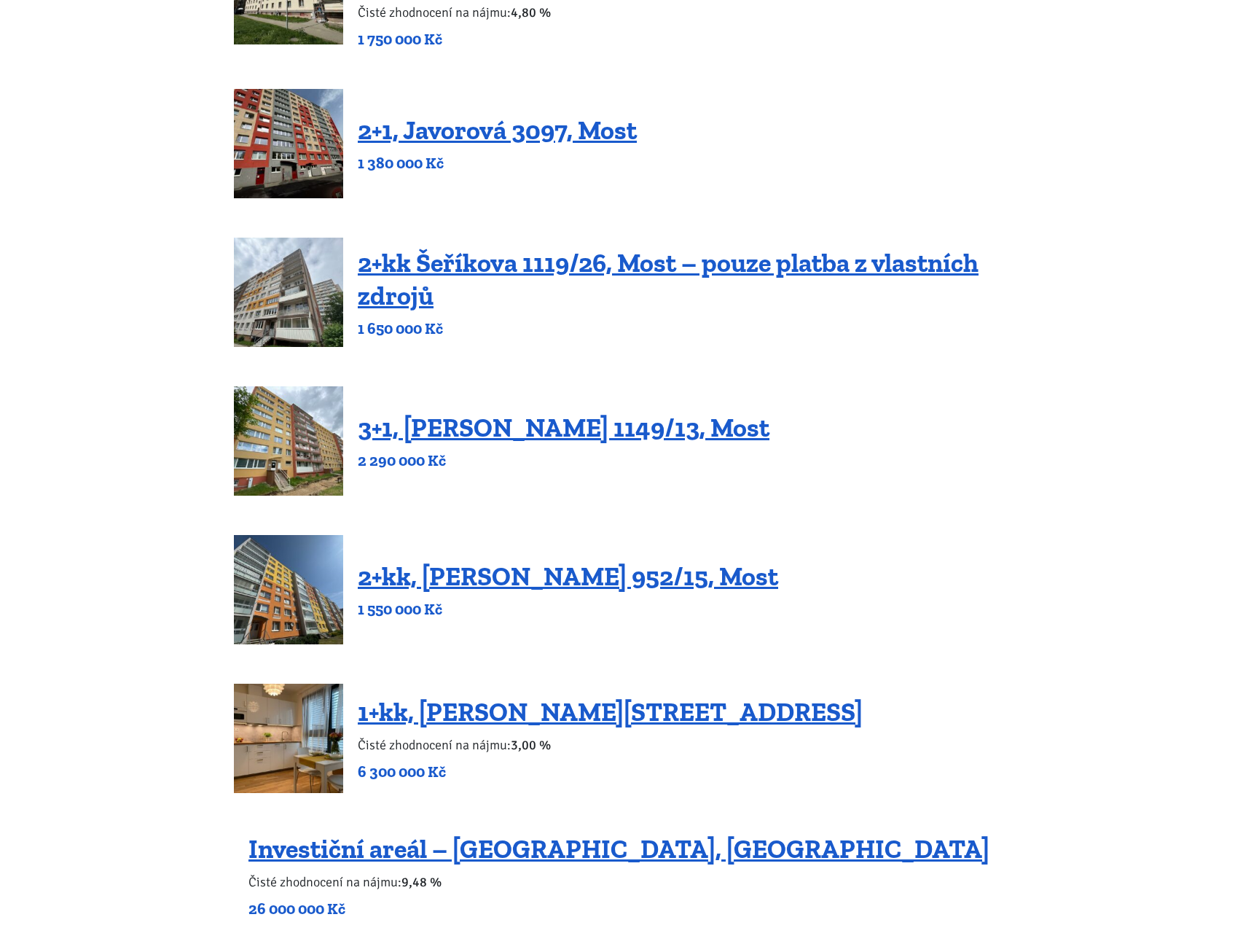
scroll to position [365, 0]
